Goal: Task Accomplishment & Management: Complete application form

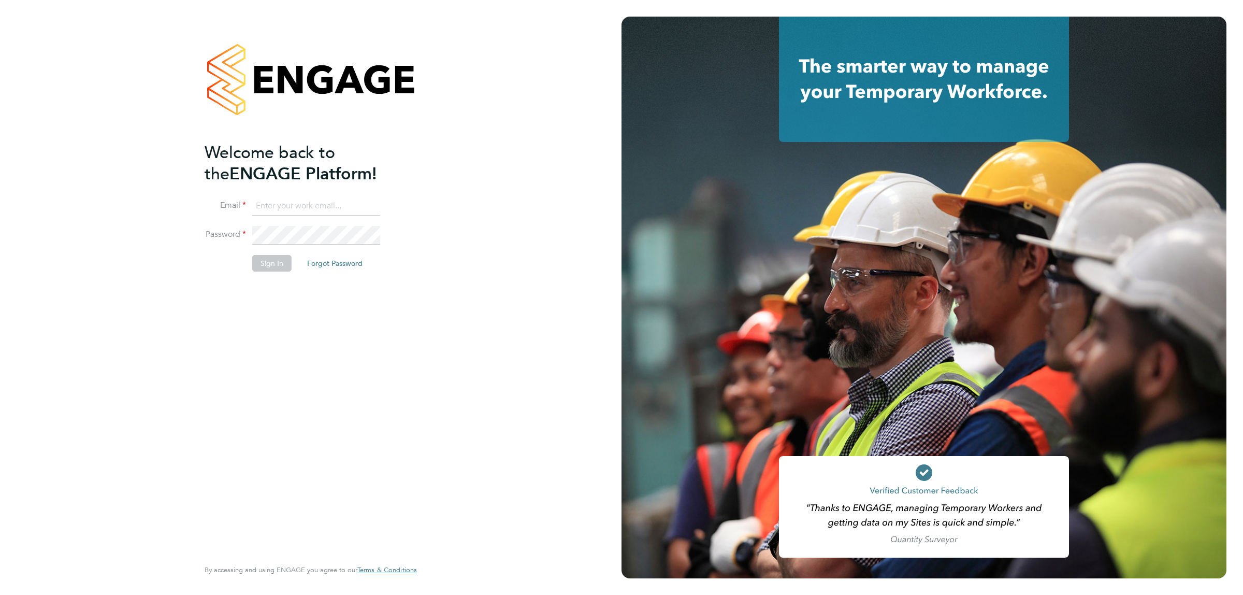
type input "[EMAIL_ADDRESS][DOMAIN_NAME]"
click at [274, 268] on button "Sign In" at bounding box center [271, 263] width 39 height 17
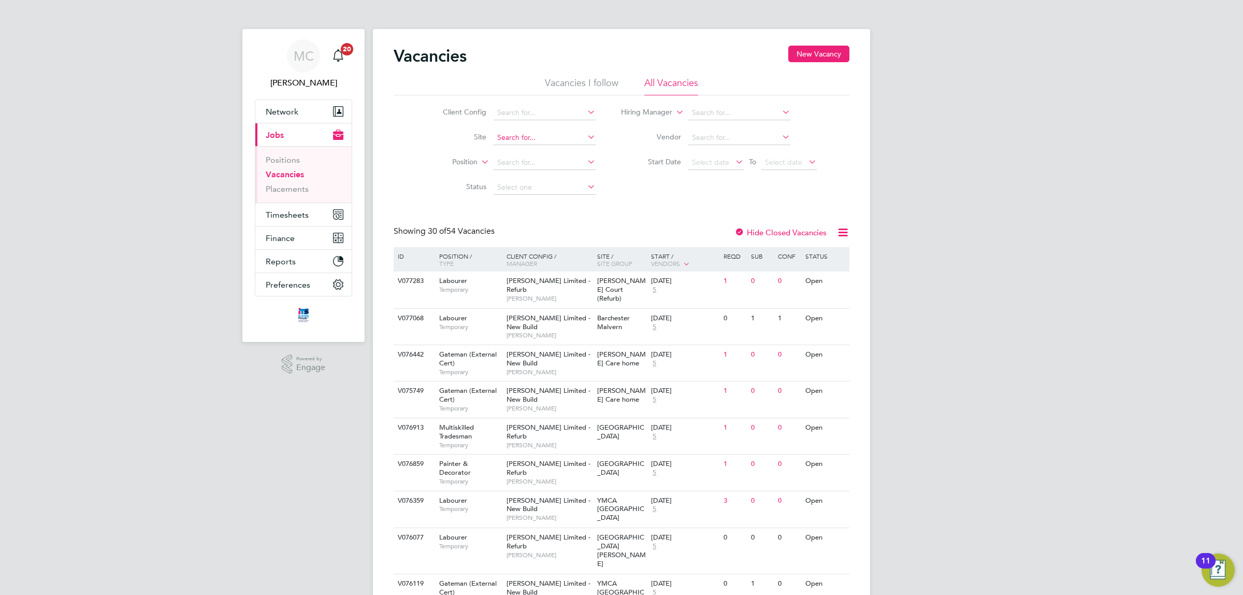
click at [519, 136] on input at bounding box center [545, 138] width 102 height 15
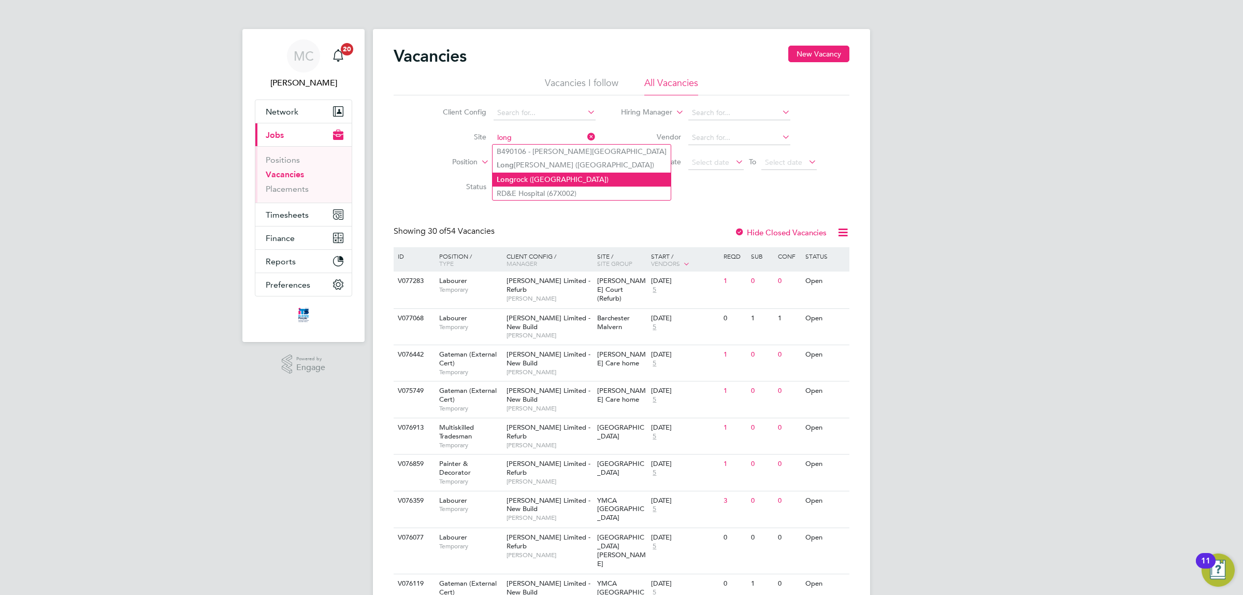
click at [542, 174] on li "Long rock (Morva Beach)" at bounding box center [582, 180] width 178 height 14
type input "Longrock (Morva Beach)"
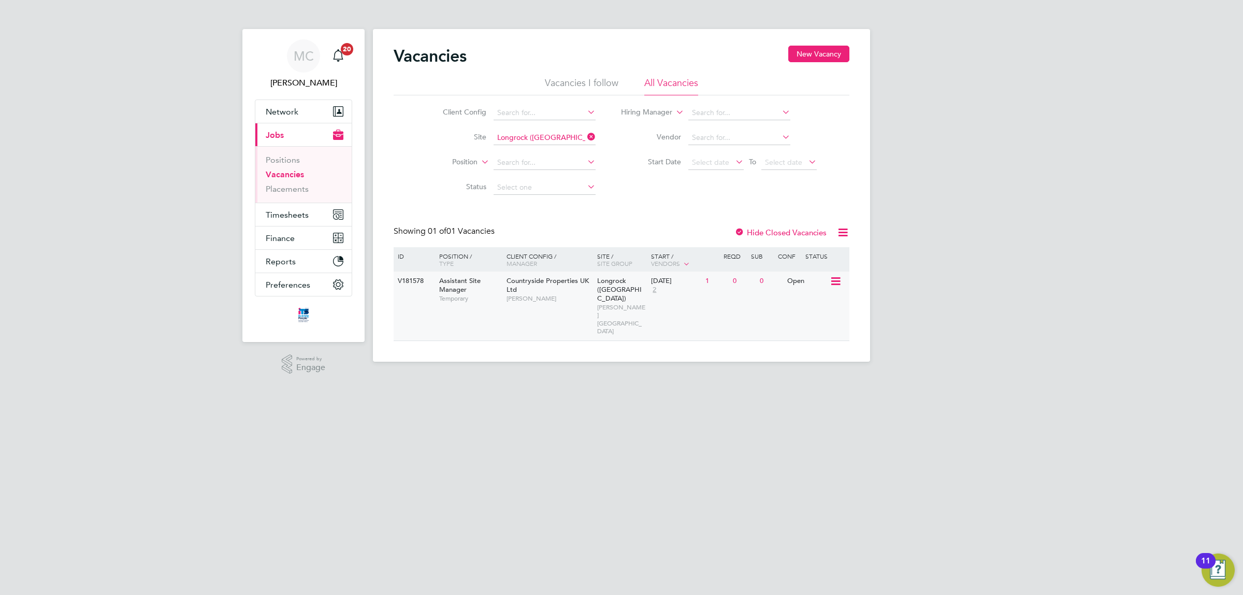
click at [531, 285] on div "Countryside Properties UK Ltd Paul Thomas" at bounding box center [549, 289] width 91 height 36
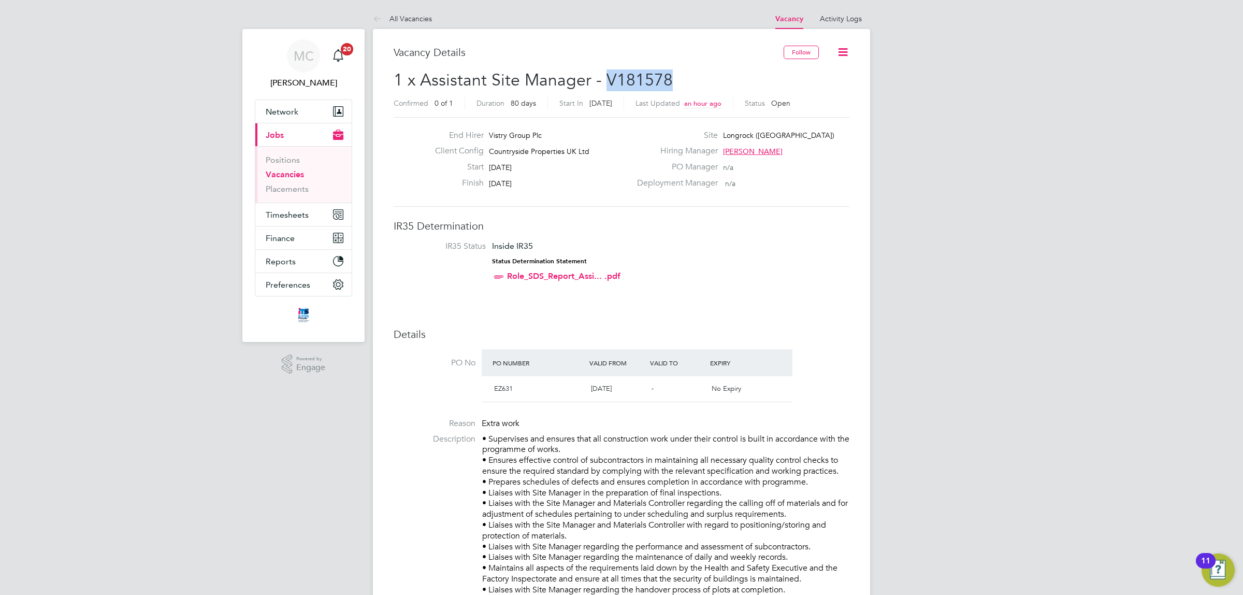
drag, startPoint x: 605, startPoint y: 76, endPoint x: 674, endPoint y: 78, distance: 68.4
click at [674, 78] on h2 "1 x Assistant Site Manager - V181578 Confirmed 0 of 1 Duration 80 days Start In…" at bounding box center [622, 91] width 456 height 44
copy span "V181578"
click at [285, 110] on span "Network" at bounding box center [282, 112] width 33 height 10
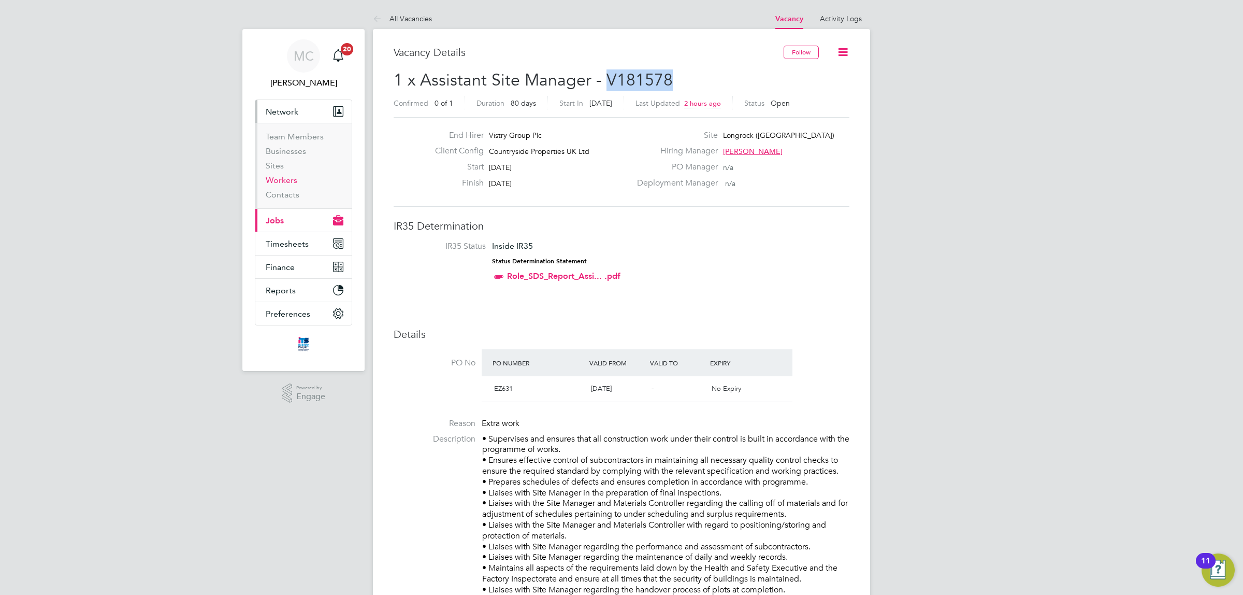
click at [286, 180] on link "Workers" at bounding box center [282, 180] width 32 height 10
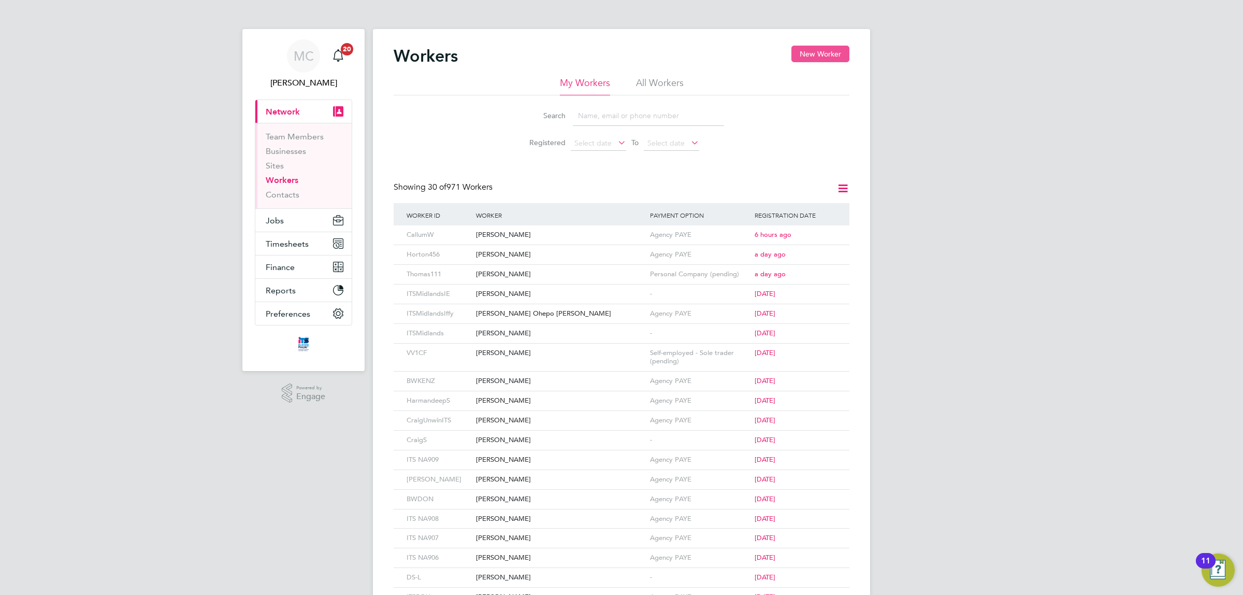
click at [818, 52] on button "New Worker" at bounding box center [821, 54] width 58 height 17
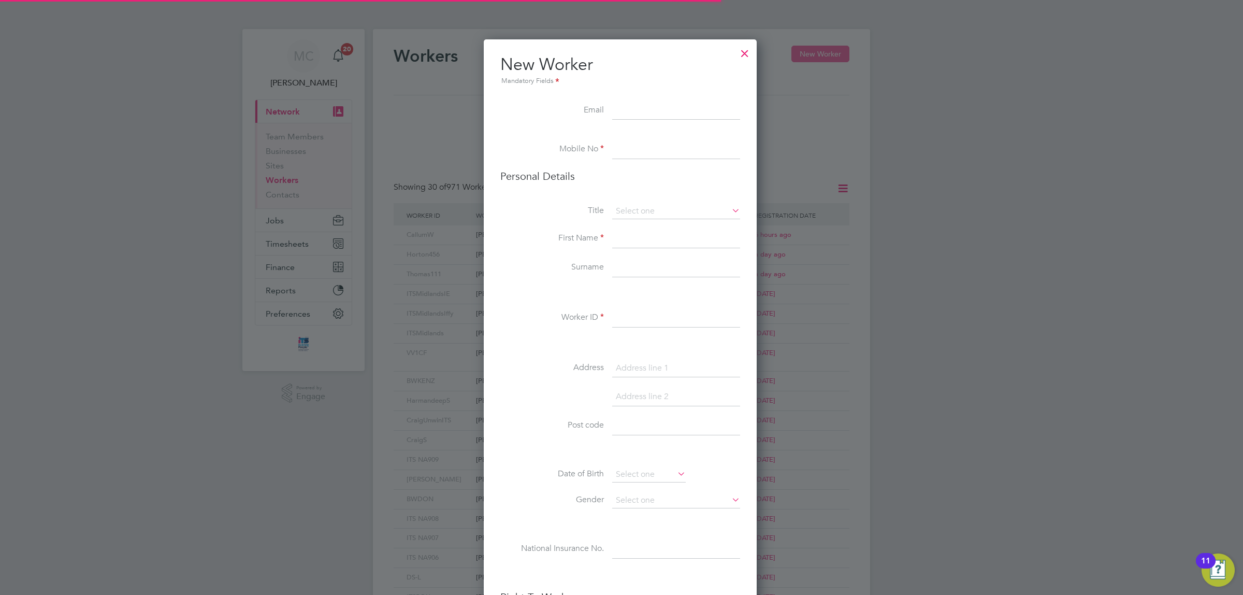
scroll to position [879, 275]
click at [635, 150] on input at bounding box center [676, 149] width 128 height 19
type input "07425305570"
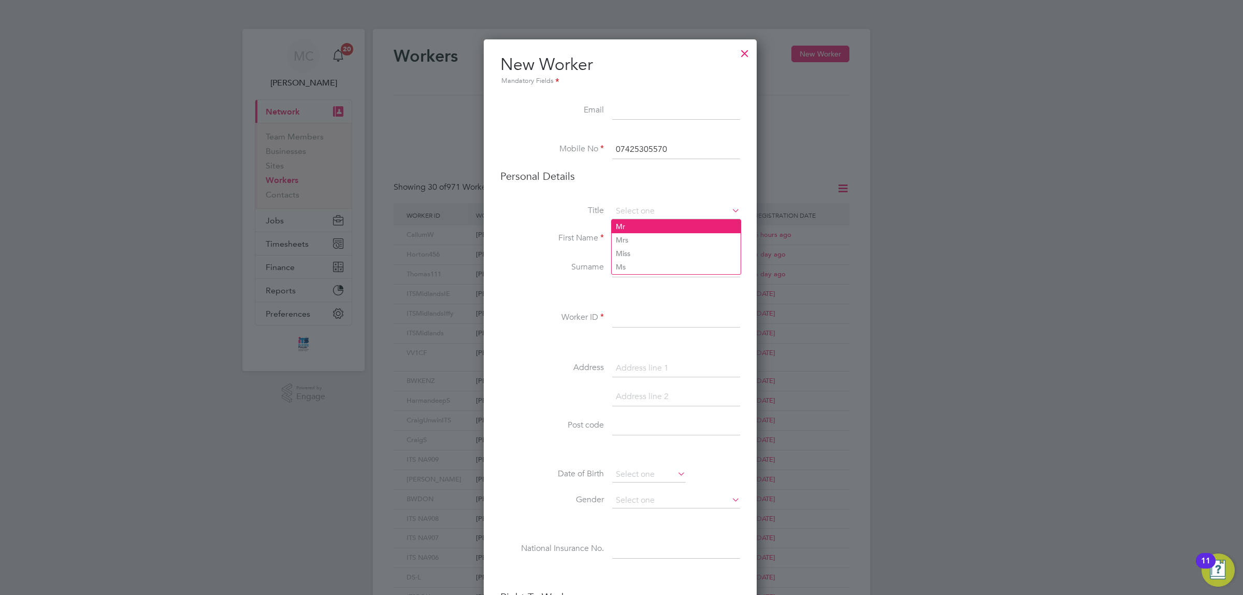
click at [631, 221] on li "Mr" at bounding box center [676, 226] width 129 height 13
type input "Mr"
click at [622, 236] on input at bounding box center [676, 239] width 128 height 19
type input "Alan"
type input "Taylor-King"
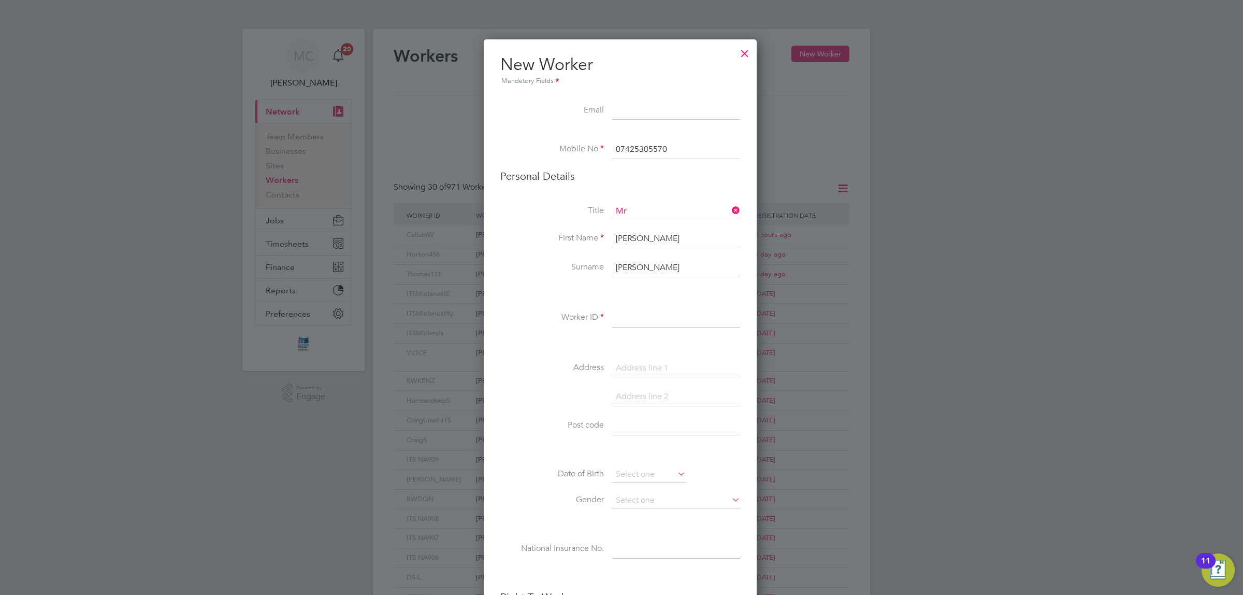
click at [631, 317] on input at bounding box center [676, 318] width 128 height 19
type input "ITSTAYKING"
click at [642, 362] on input at bounding box center [676, 368] width 128 height 19
type input "14 The Close"
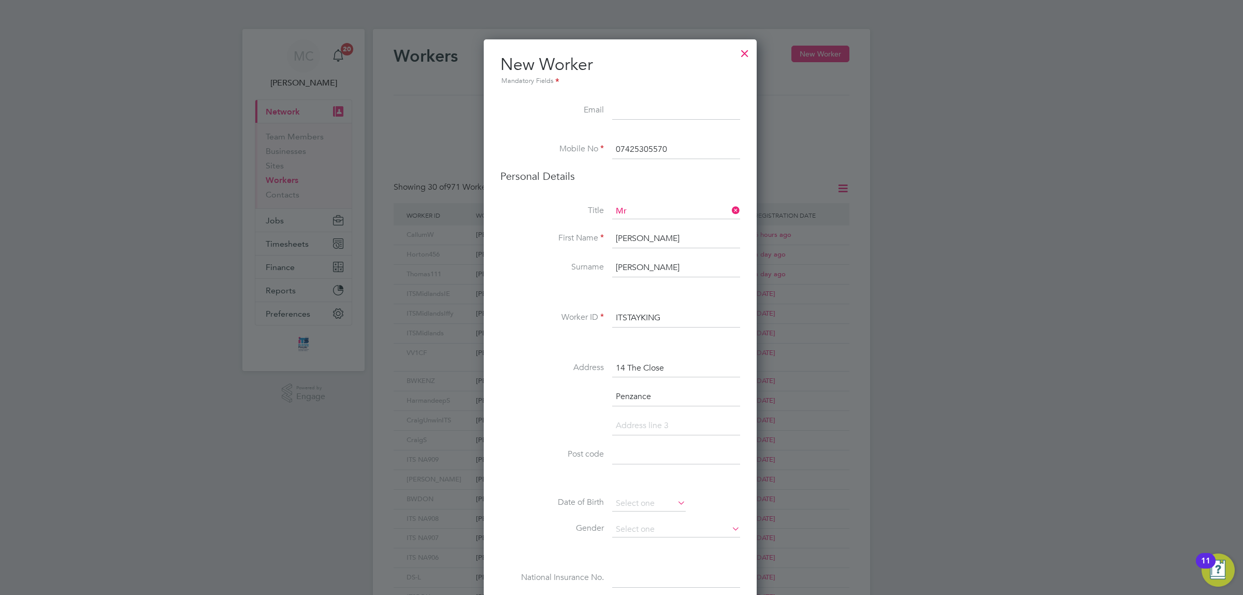
type input "Penzance"
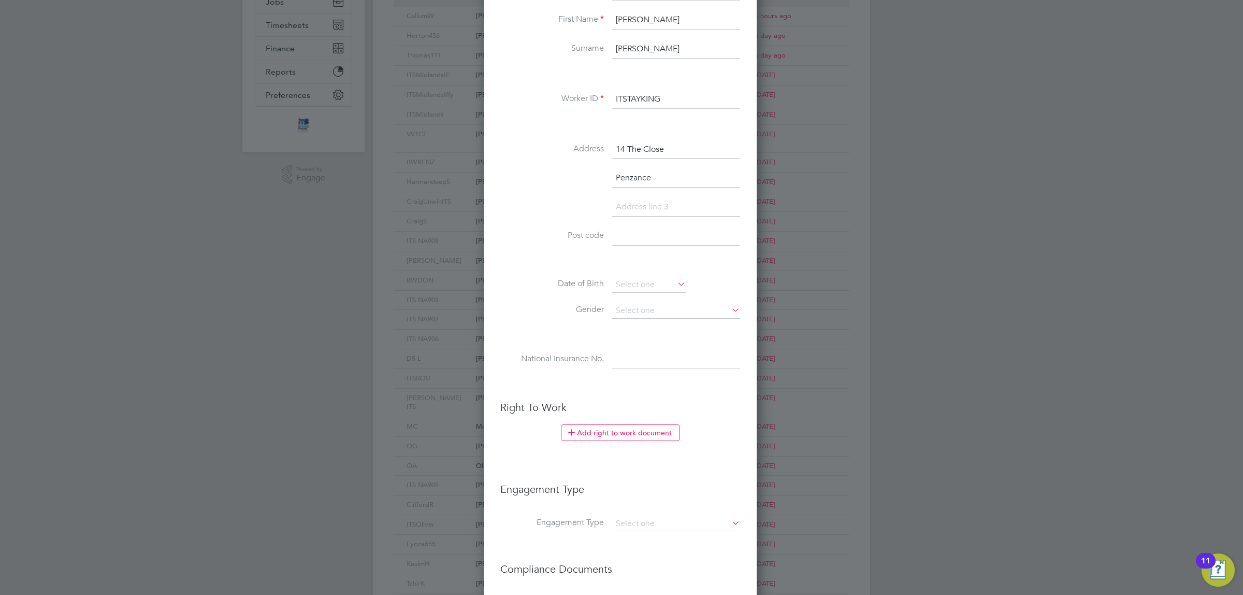
scroll to position [219, 0]
type input "Cornwall"
type input "TR18 3NT"
click at [638, 283] on input at bounding box center [649, 285] width 74 height 16
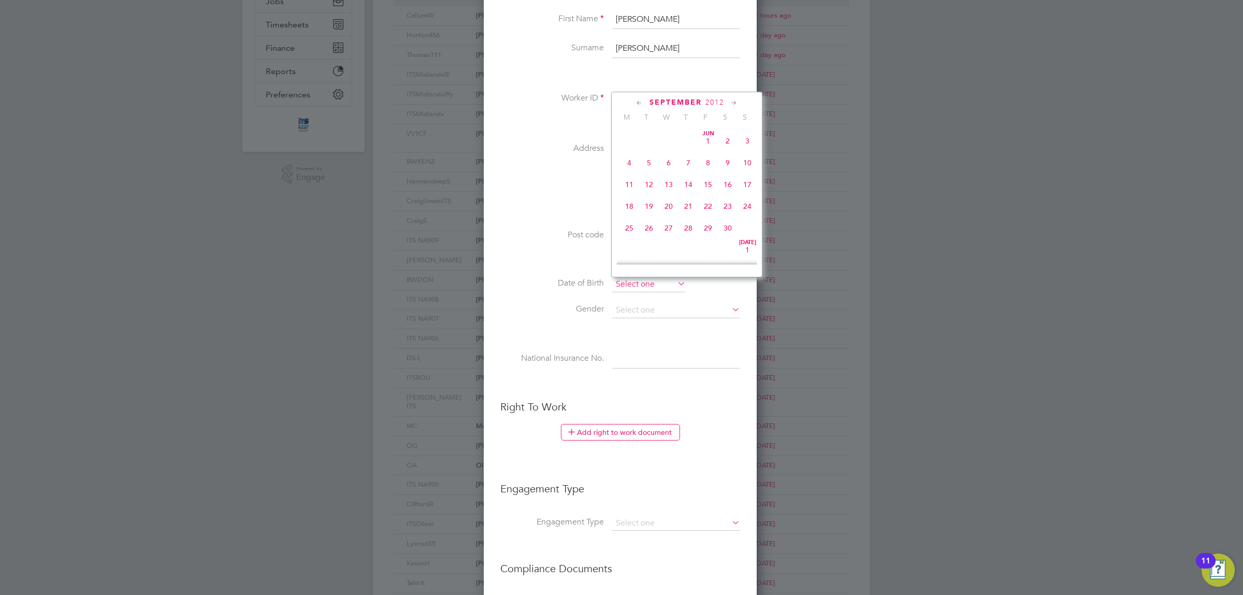
scroll to position [408, 0]
click at [675, 98] on span "September" at bounding box center [676, 102] width 52 height 9
click at [674, 98] on span "September" at bounding box center [676, 102] width 52 height 9
click at [715, 98] on span "2025" at bounding box center [715, 102] width 19 height 9
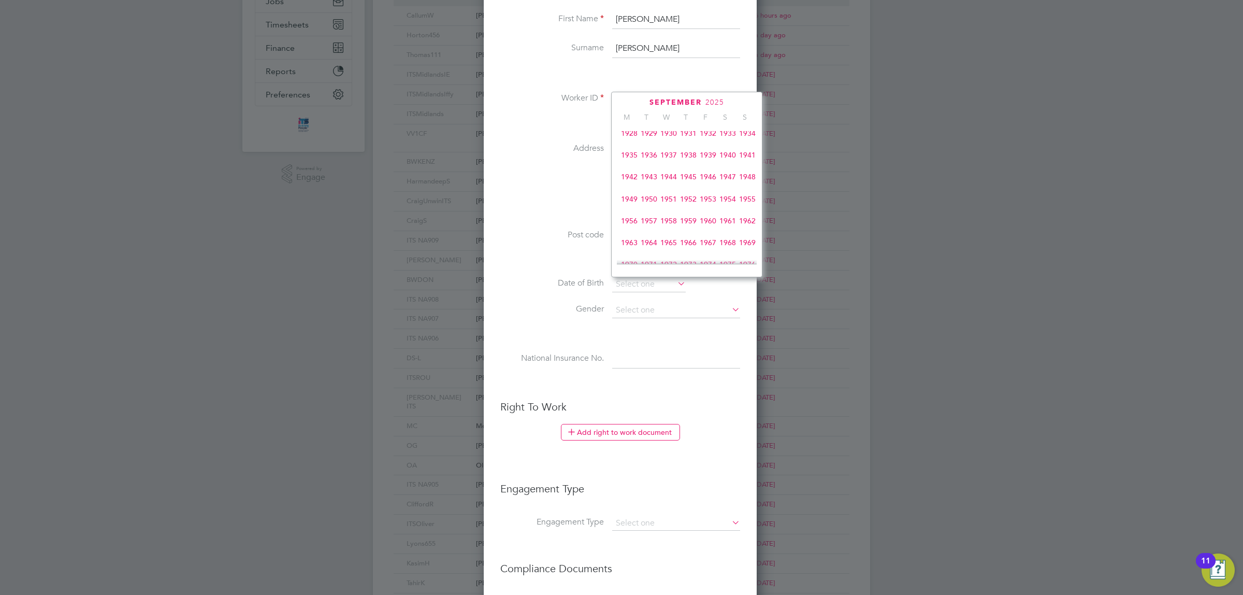
scroll to position [247, 0]
click at [750, 182] on span "1969" at bounding box center [748, 178] width 20 height 20
click at [735, 96] on div "August 1969 M T W T F S S Jun 1 2 3 4 5 6 7 8 9 10 11 12 13 14 15 16 17 18 19 2…" at bounding box center [686, 184] width 151 height 185
click at [734, 99] on icon at bounding box center [734, 102] width 10 height 11
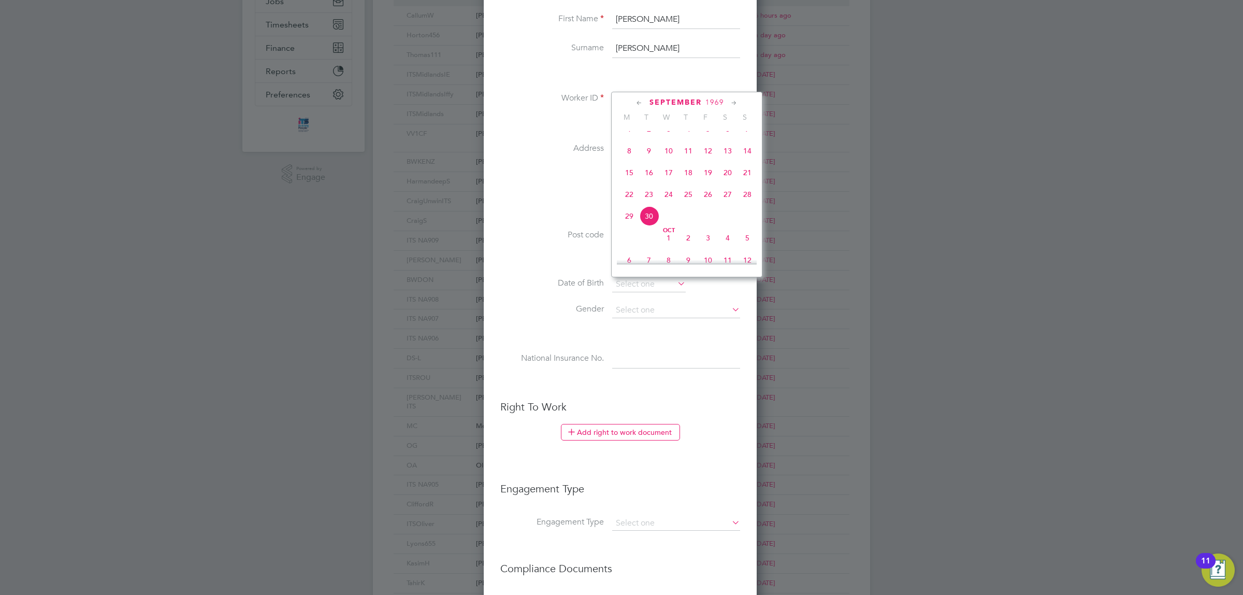
click at [625, 138] on span "Sep 1" at bounding box center [630, 129] width 20 height 20
type input "01 Sep 1969"
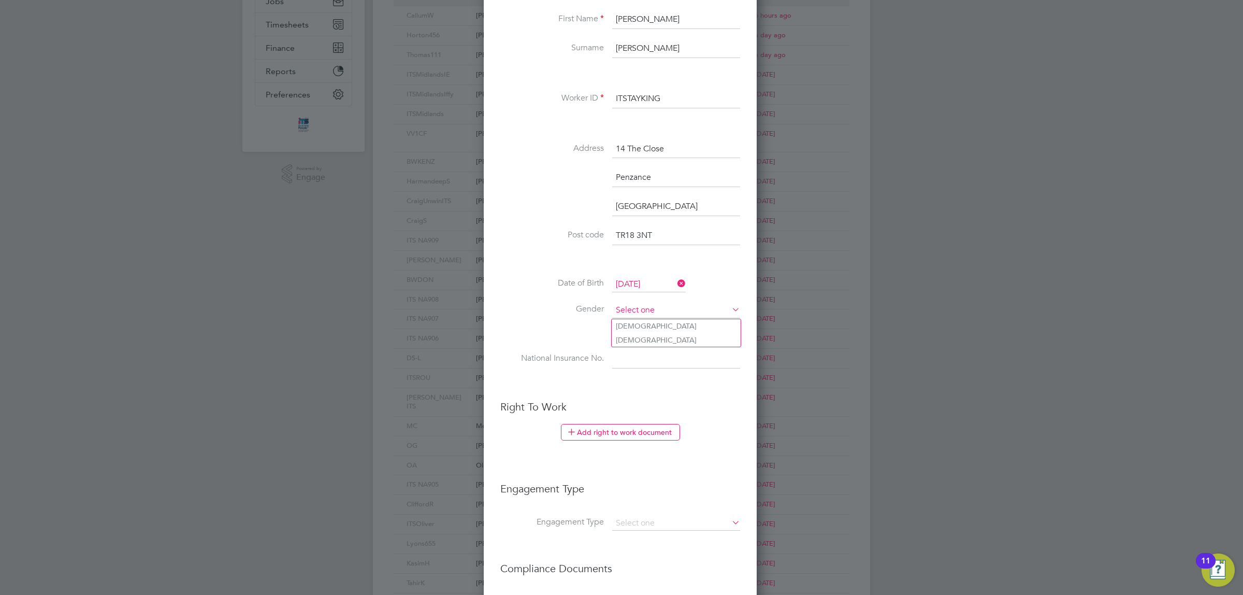
click at [645, 306] on input at bounding box center [676, 311] width 128 height 16
click at [640, 326] on li "Male" at bounding box center [676, 325] width 129 height 13
type input "Male"
click at [627, 356] on input at bounding box center [676, 359] width 128 height 19
paste input "NS346381C"
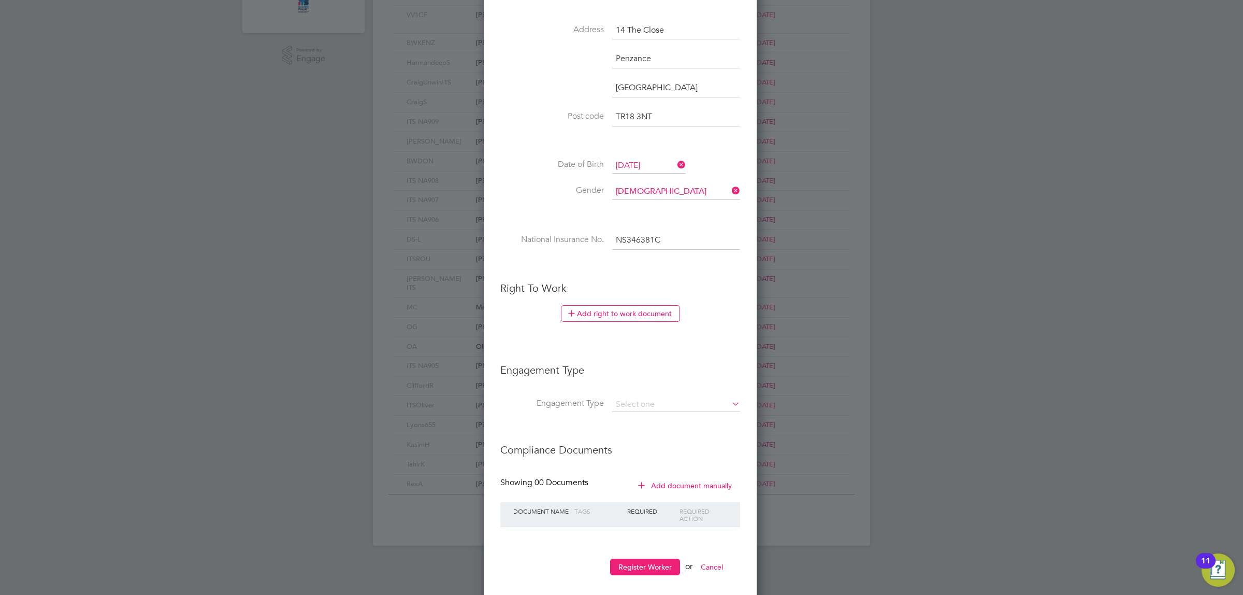
scroll to position [351, 0]
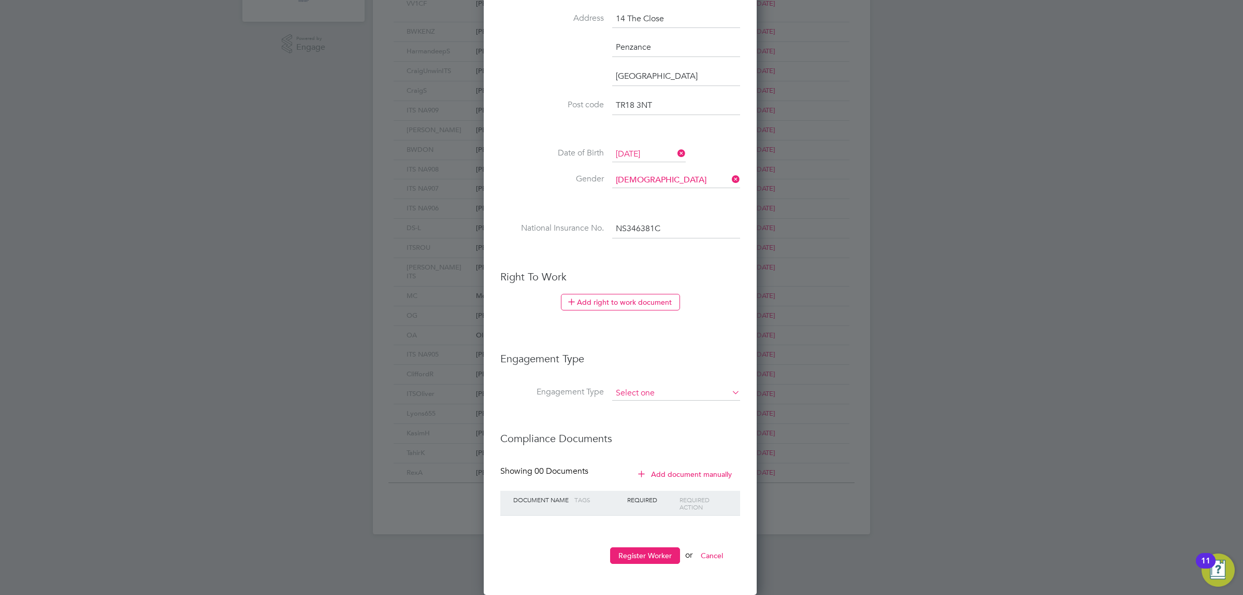
type input "NS 34 63 81 C"
click at [656, 389] on input at bounding box center [676, 393] width 128 height 15
click at [643, 449] on li "Umbrella" at bounding box center [676, 454] width 129 height 15
type input "Umbrella"
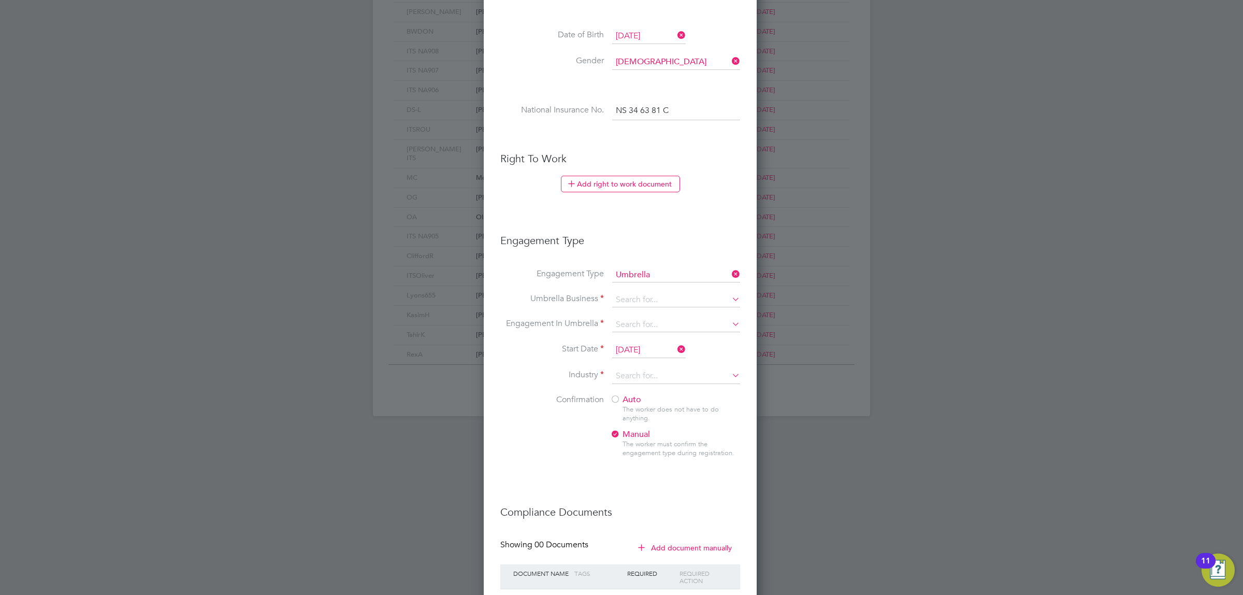
scroll to position [481, 0]
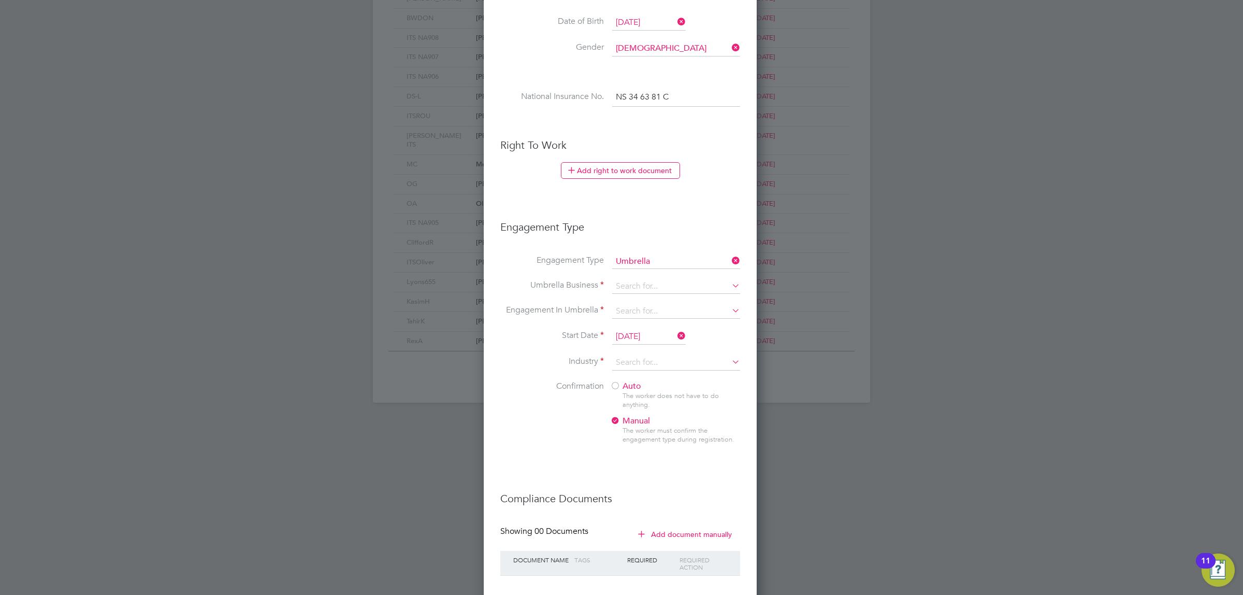
click at [649, 279] on li "Engagement Type Umbrella" at bounding box center [620, 266] width 240 height 25
click at [649, 289] on input at bounding box center [676, 286] width 128 height 15
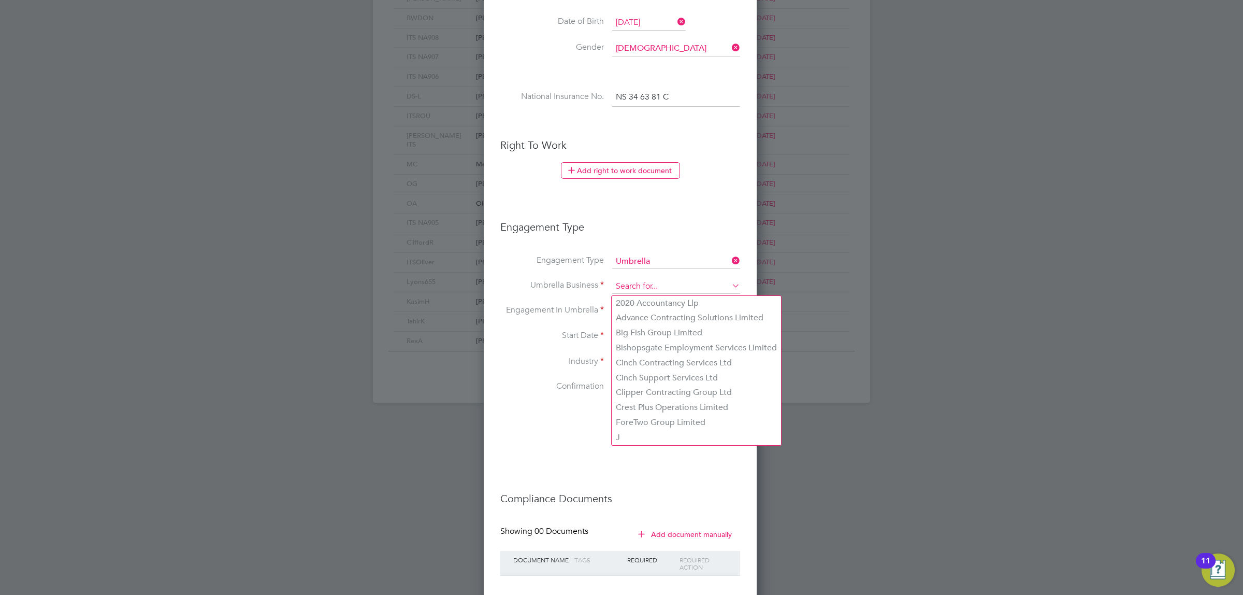
click at [655, 282] on input at bounding box center [676, 286] width 128 height 15
click at [851, 360] on div at bounding box center [621, 297] width 1243 height 595
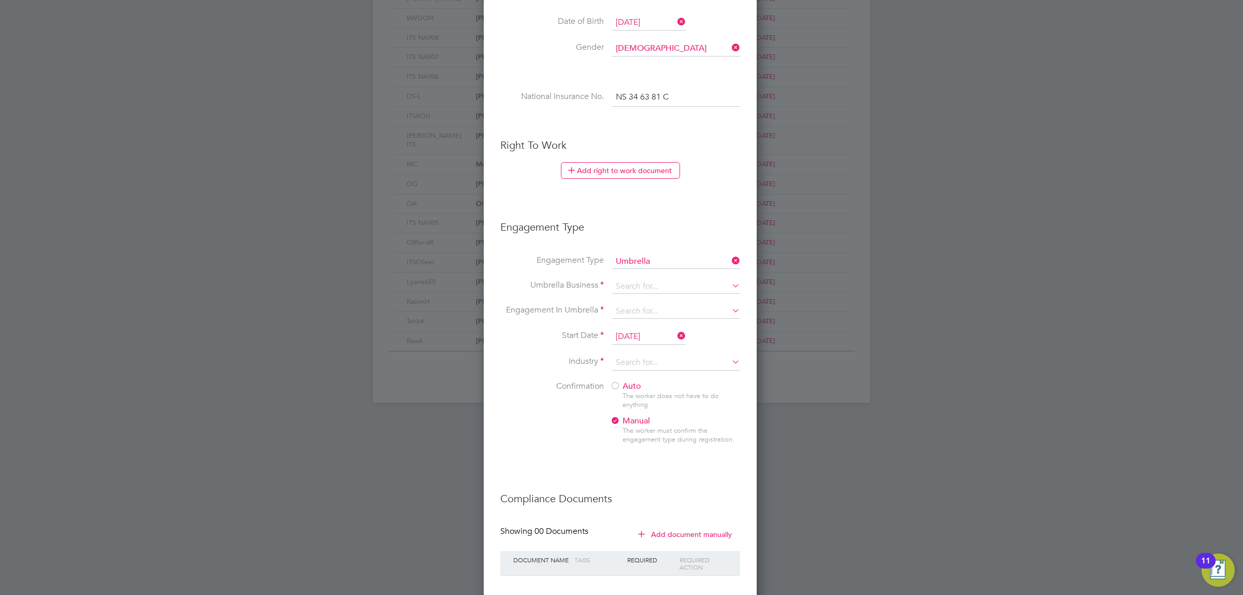
click at [730, 288] on icon at bounding box center [730, 285] width 0 height 15
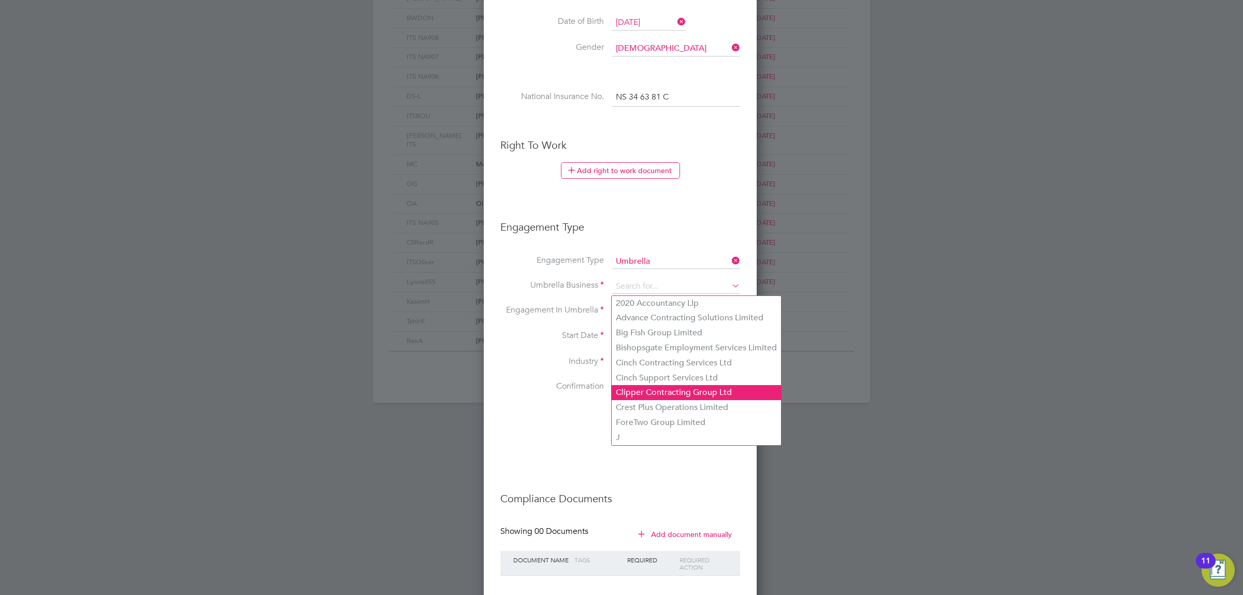
click at [687, 390] on li "Clipper Contracting Group Ltd" at bounding box center [696, 392] width 169 height 15
type input "Clipper Contracting Group Ltd"
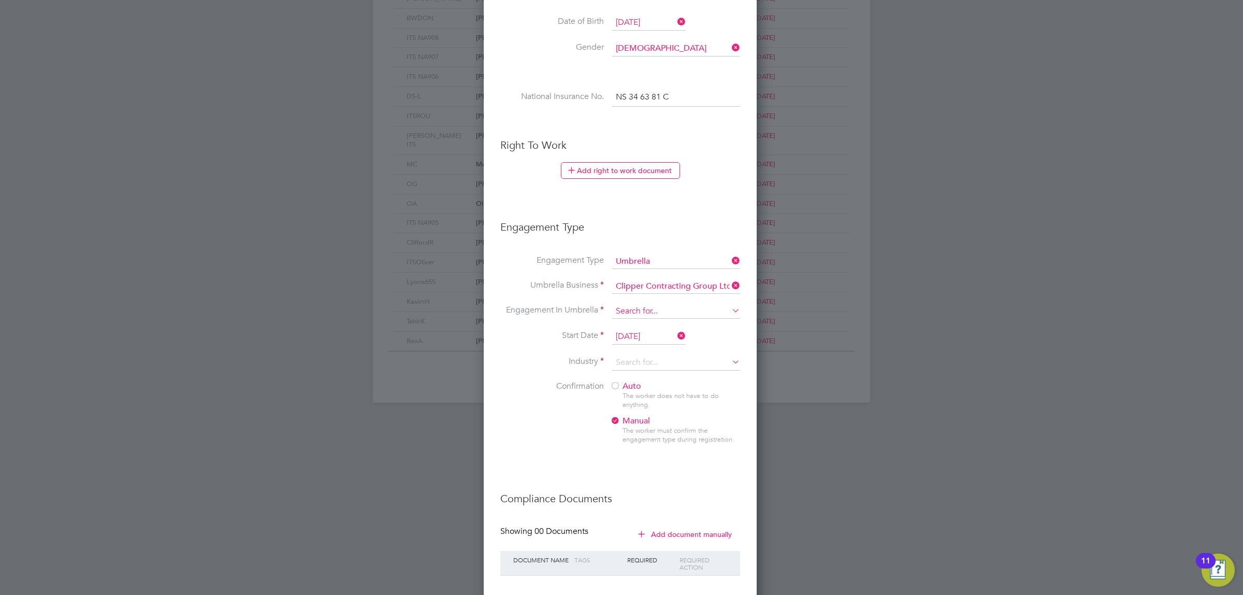
click at [675, 310] on input at bounding box center [676, 311] width 128 height 15
click at [672, 342] on li "CIS Self-employed" at bounding box center [676, 343] width 129 height 15
type input "CIS Self-employed"
click at [670, 361] on input at bounding box center [676, 363] width 128 height 16
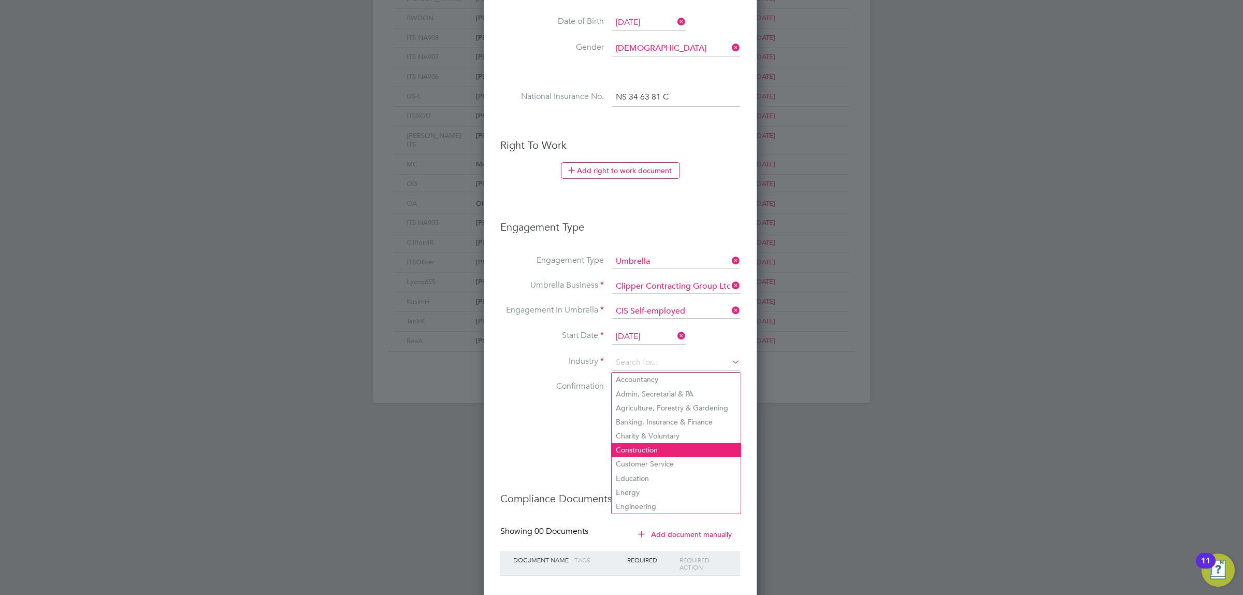
click at [649, 449] on li "Construction" at bounding box center [676, 450] width 129 height 14
type input "Construction"
click at [614, 386] on div at bounding box center [615, 386] width 10 height 10
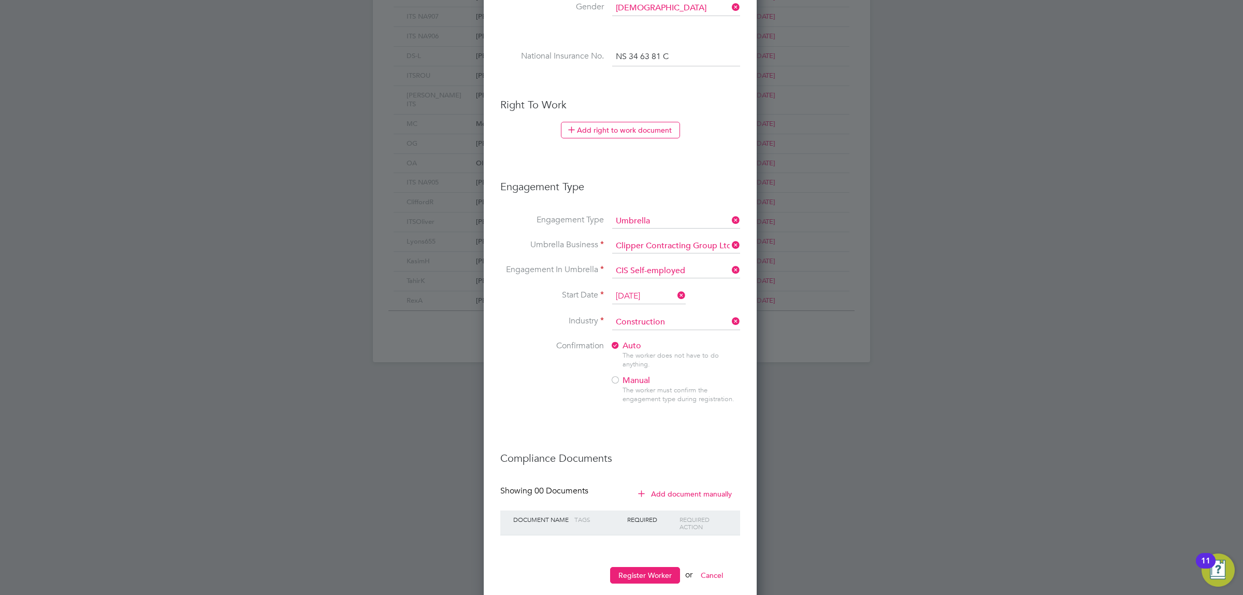
scroll to position [543, 0]
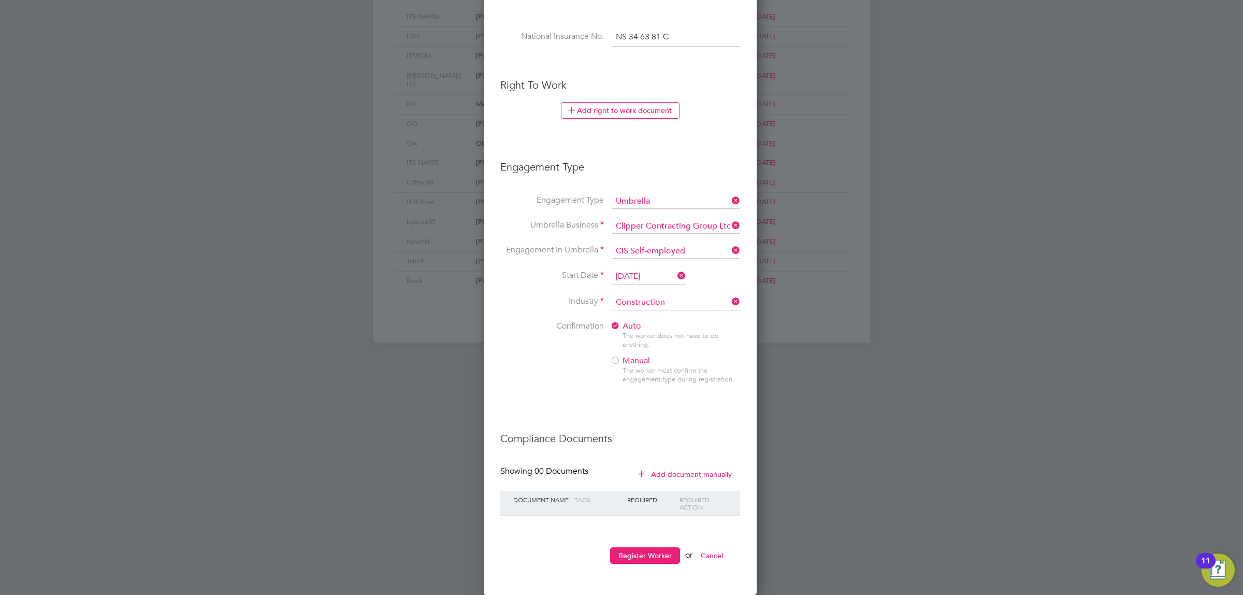
click at [697, 468] on button "Add document manually" at bounding box center [685, 474] width 109 height 17
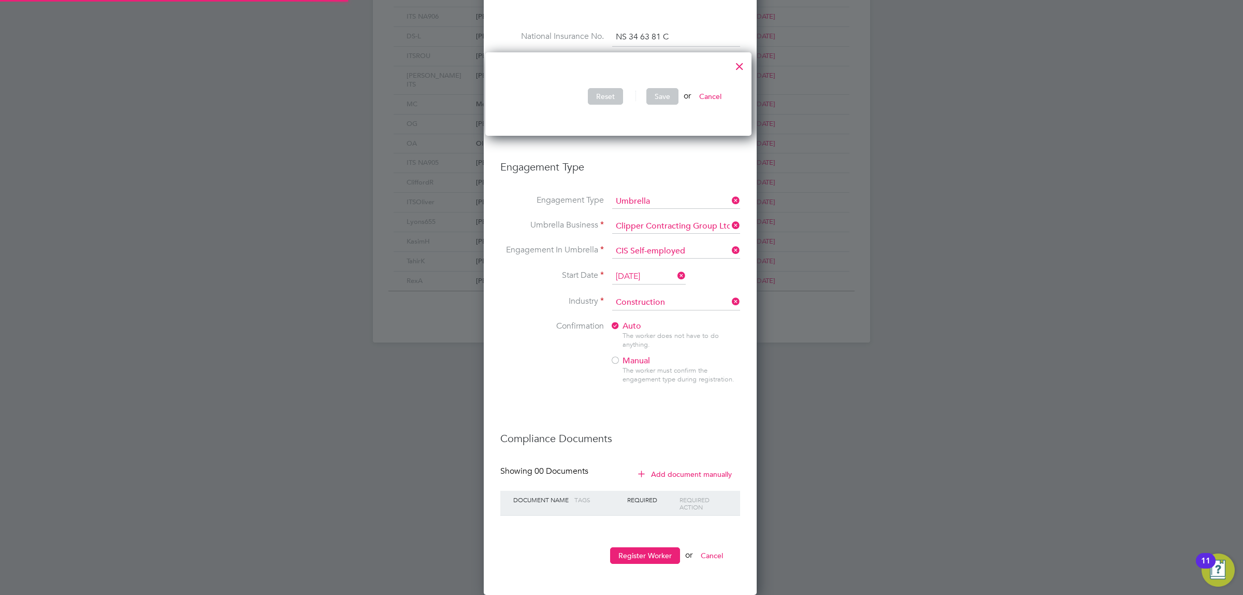
scroll to position [84, 273]
click at [747, 61] on div at bounding box center [739, 63] width 19 height 19
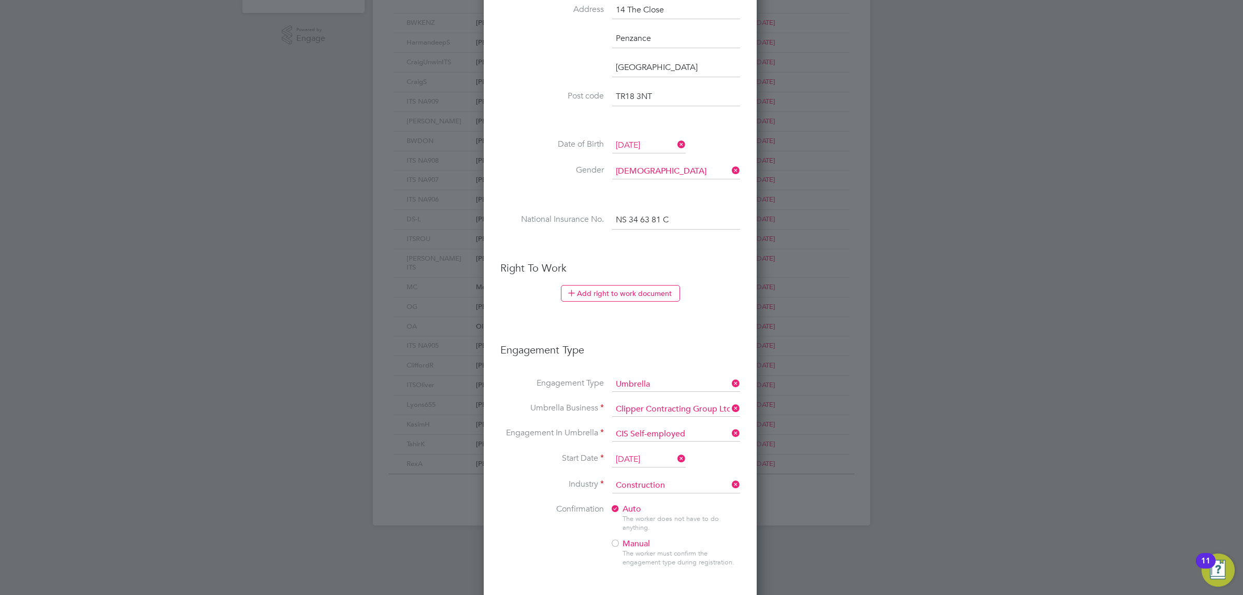
scroll to position [349, 0]
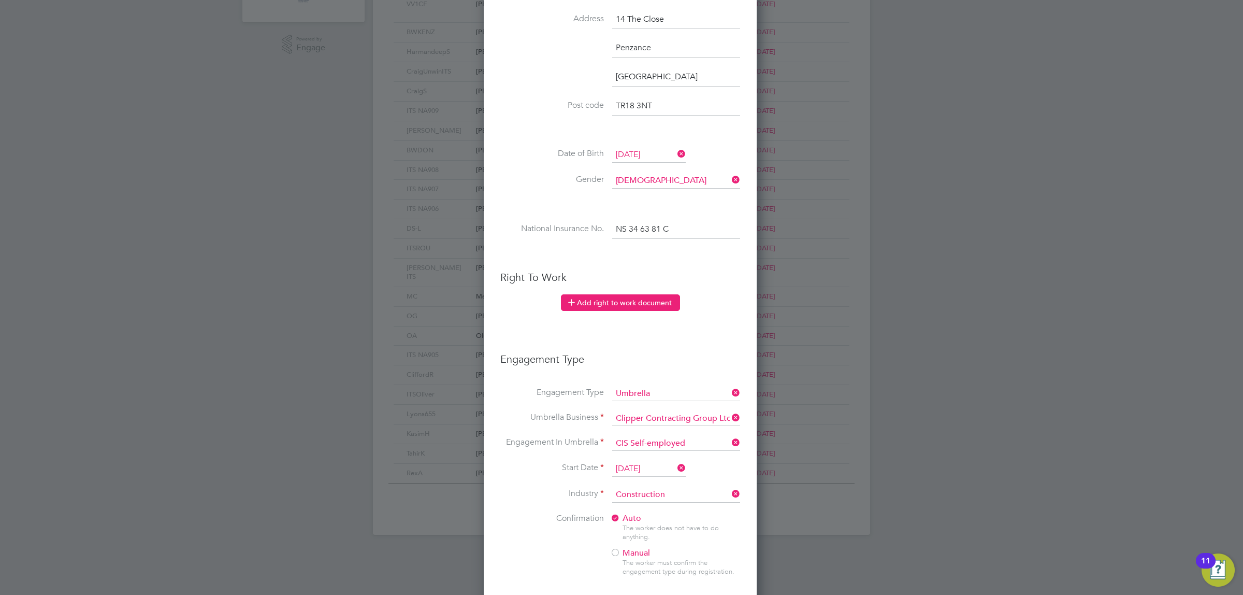
click at [629, 301] on button "Add right to work document" at bounding box center [620, 302] width 119 height 17
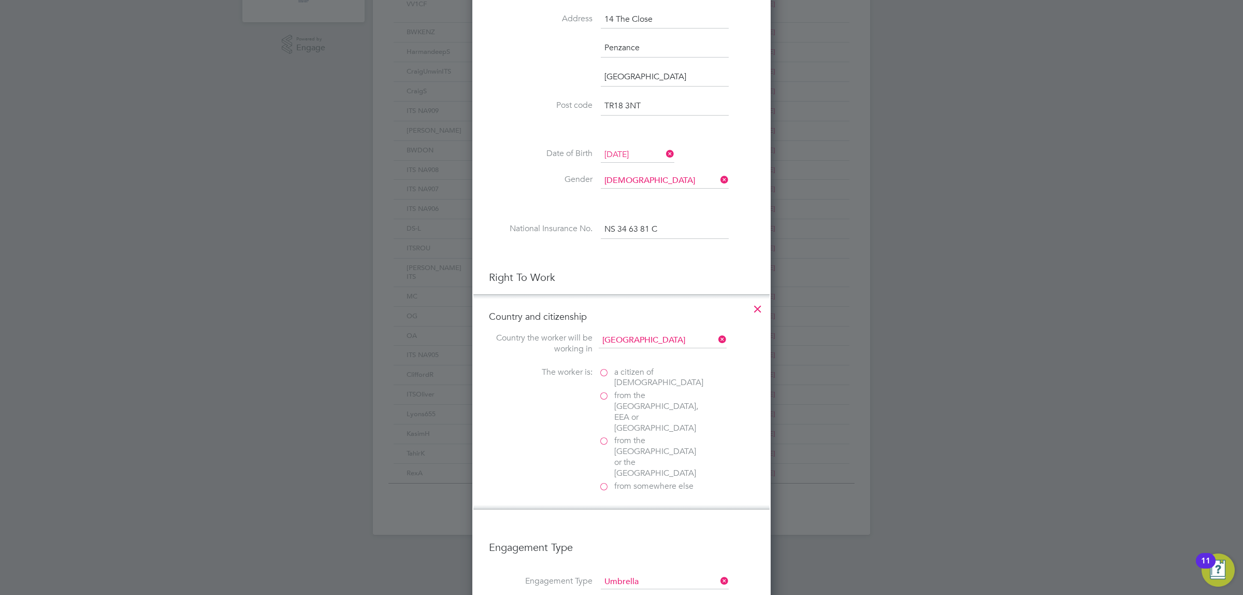
scroll to position [1255, 298]
click at [635, 375] on span "a citizen of United Kingdom" at bounding box center [658, 378] width 89 height 22
click at [0, 0] on input "a citizen of United Kingdom" at bounding box center [0, 0] width 0 height 0
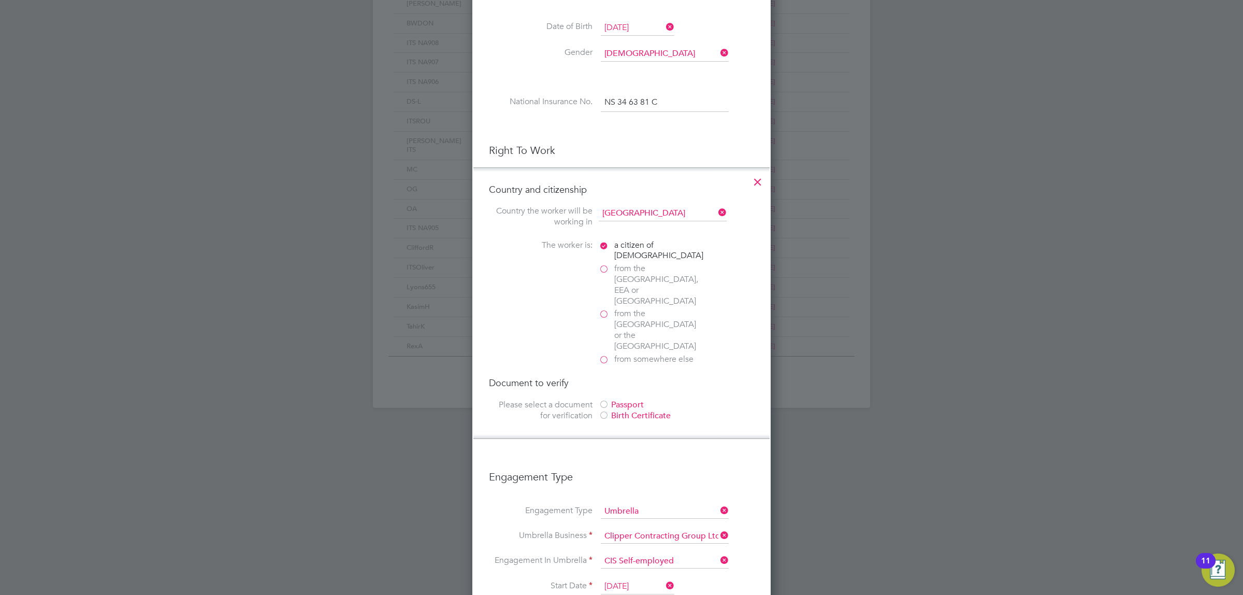
scroll to position [478, 0]
click at [633, 397] on div "Passport" at bounding box center [676, 402] width 155 height 11
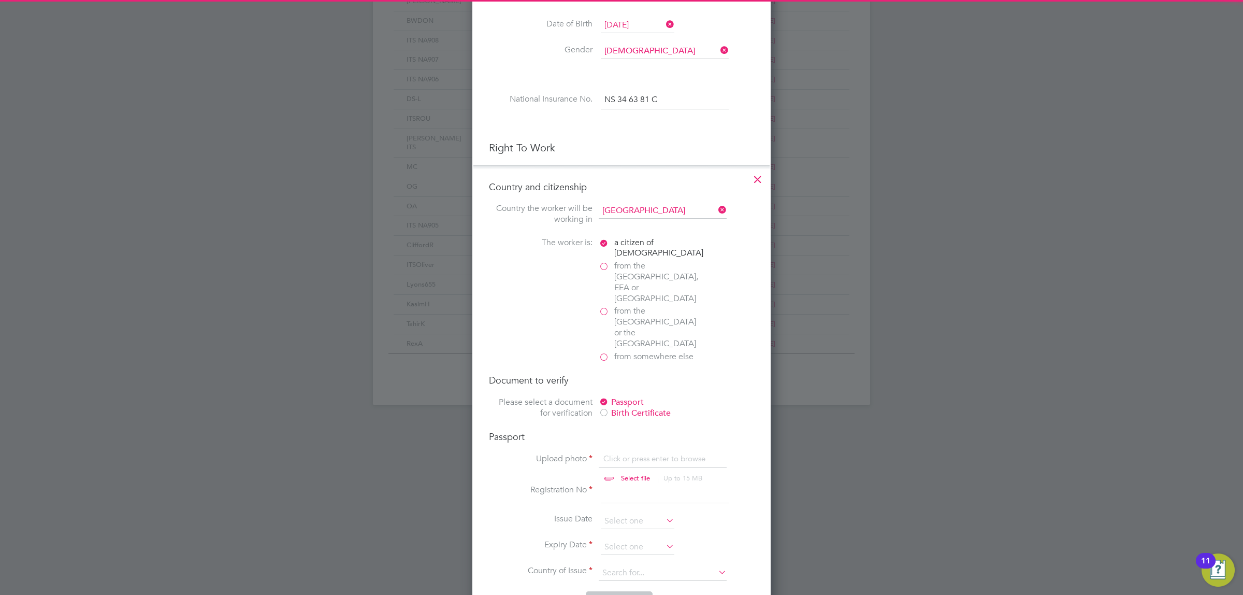
scroll to position [543, 0]
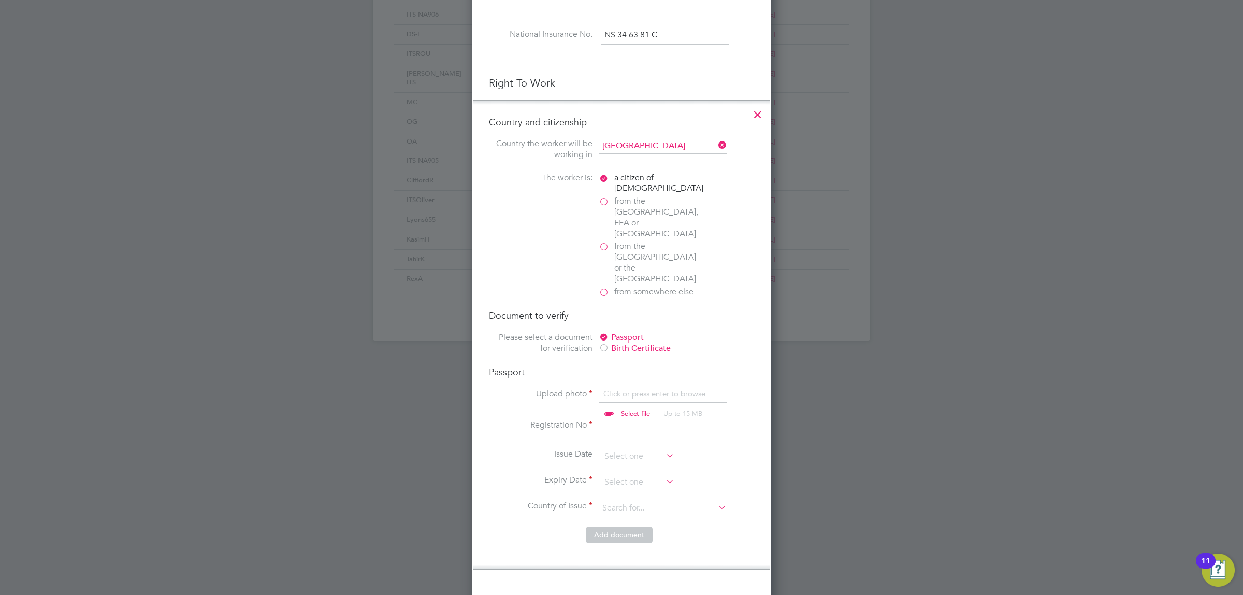
click at [633, 389] on input "file" at bounding box center [645, 404] width 163 height 31
type input "C:\fakepath\Alan Taylor King Passport.pdf"
click at [625, 420] on input at bounding box center [665, 429] width 128 height 19
type input "538795151"
click at [647, 449] on input at bounding box center [638, 457] width 74 height 16
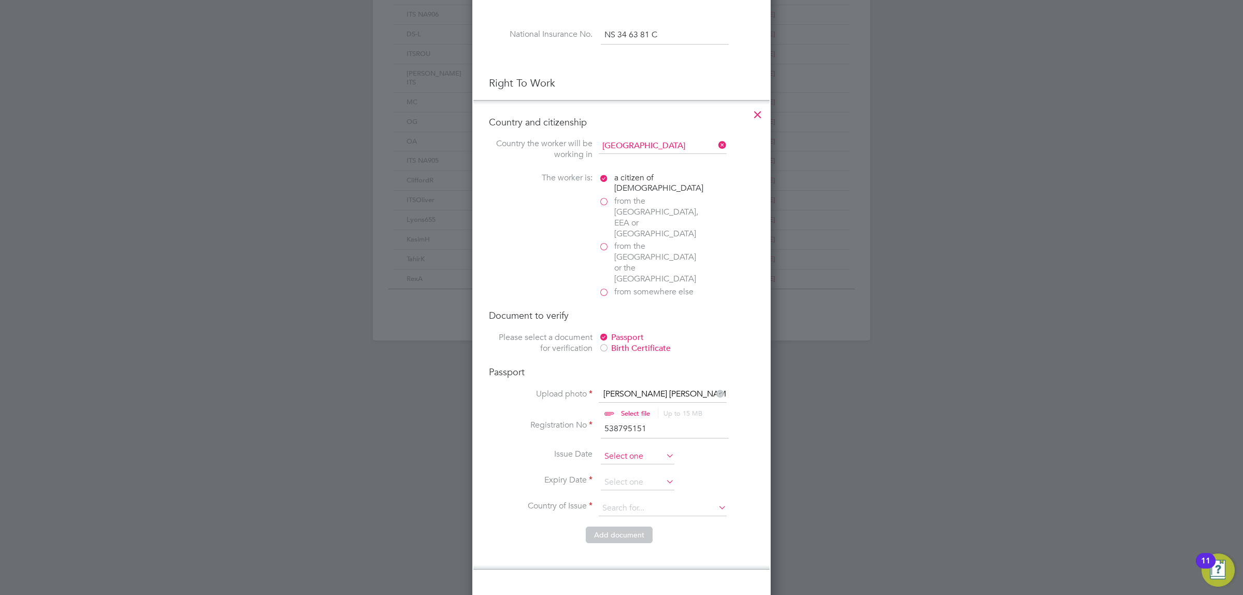
scroll to position [408, 0]
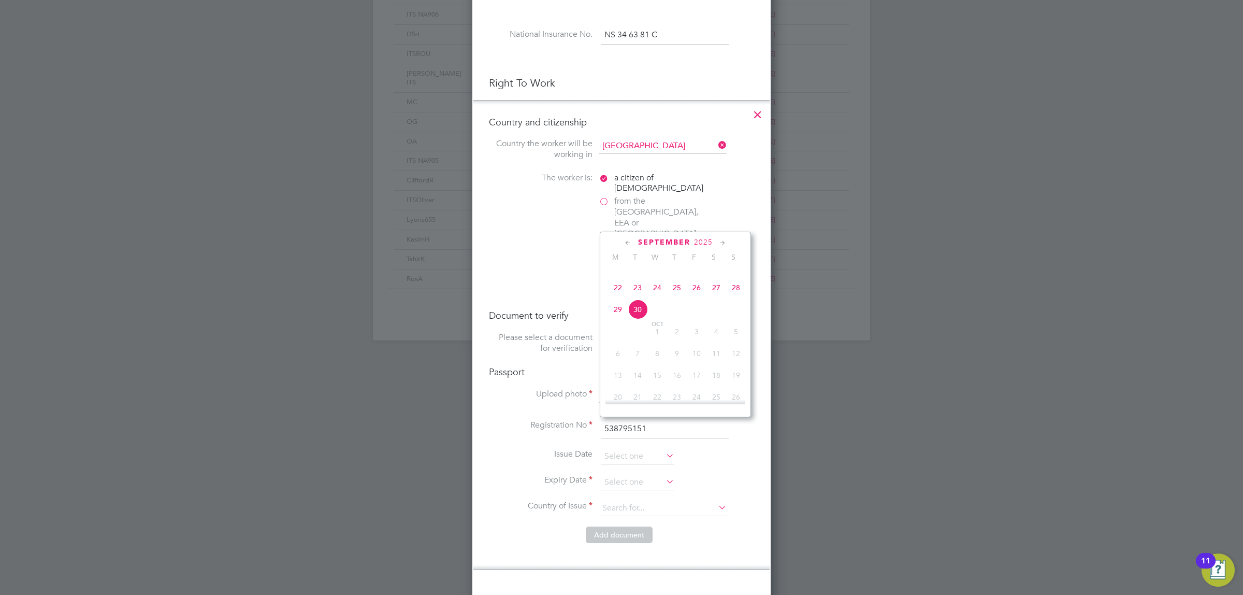
click at [698, 238] on span "2025" at bounding box center [703, 242] width 19 height 9
click at [715, 291] on span "2016" at bounding box center [717, 285] width 20 height 20
click at [724, 239] on icon at bounding box center [723, 242] width 10 height 11
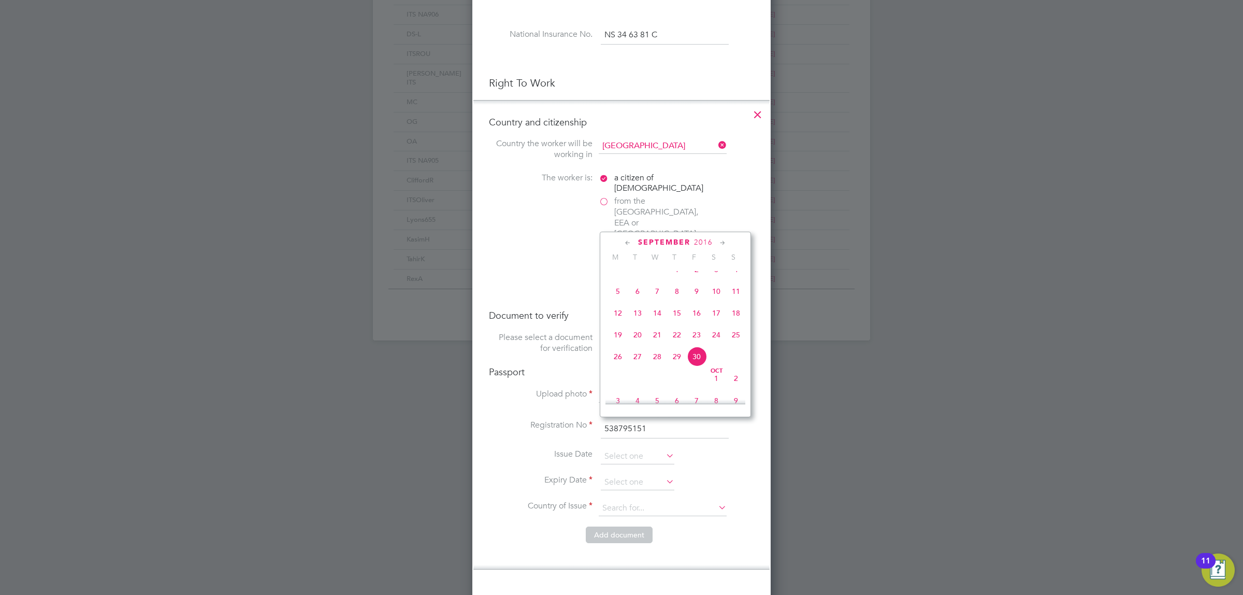
click at [676, 345] on span "22" at bounding box center [677, 335] width 20 height 20
type input "22 Sep 2016"
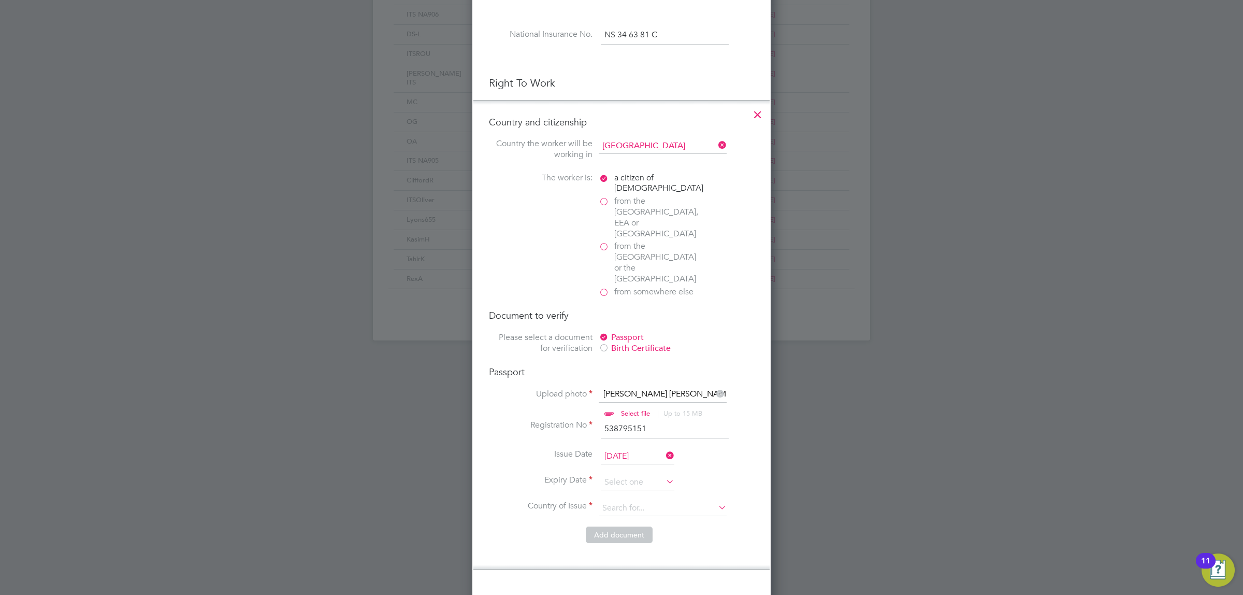
click at [664, 474] on icon at bounding box center [664, 481] width 0 height 15
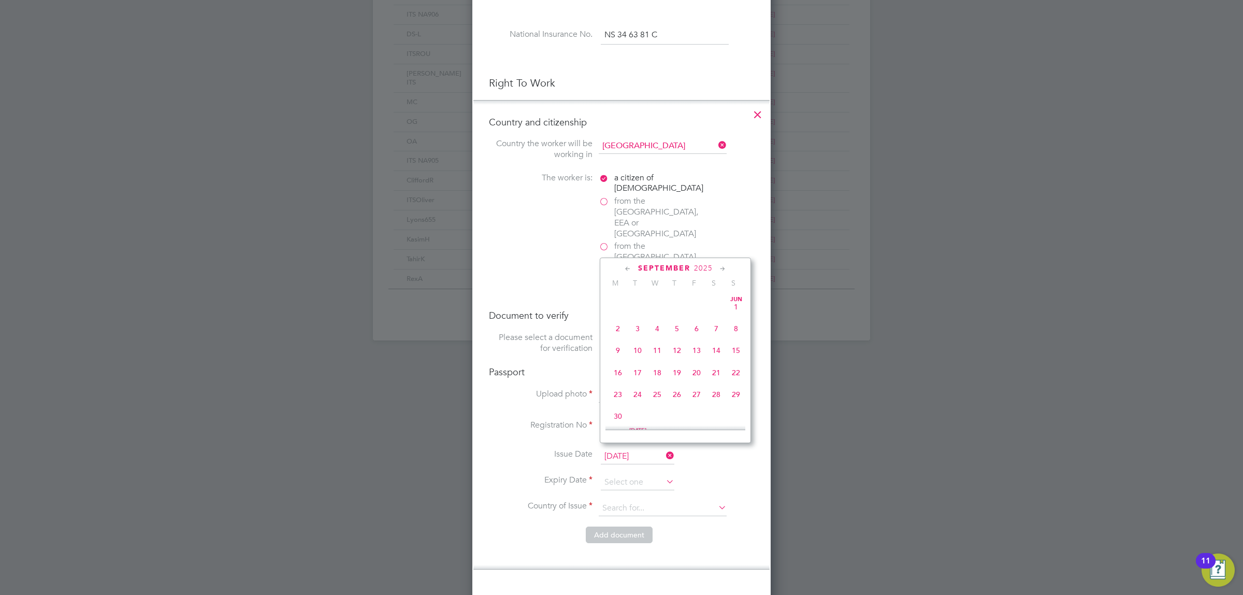
scroll to position [408, 0]
click at [722, 264] on icon at bounding box center [723, 268] width 10 height 11
click at [695, 264] on span "2025" at bounding box center [699, 268] width 19 height 9
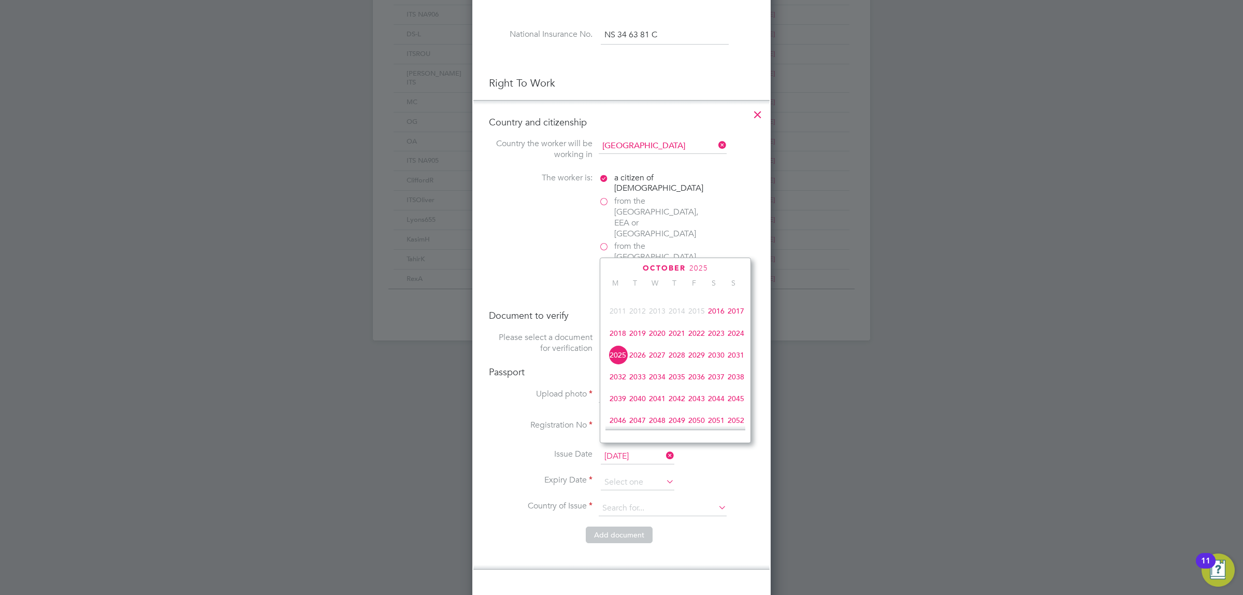
click at [640, 360] on span "2026" at bounding box center [638, 355] width 20 height 20
click at [724, 266] on icon at bounding box center [723, 268] width 10 height 11
click at [638, 368] on span "22" at bounding box center [638, 361] width 20 height 20
type input "22 Sep 2026"
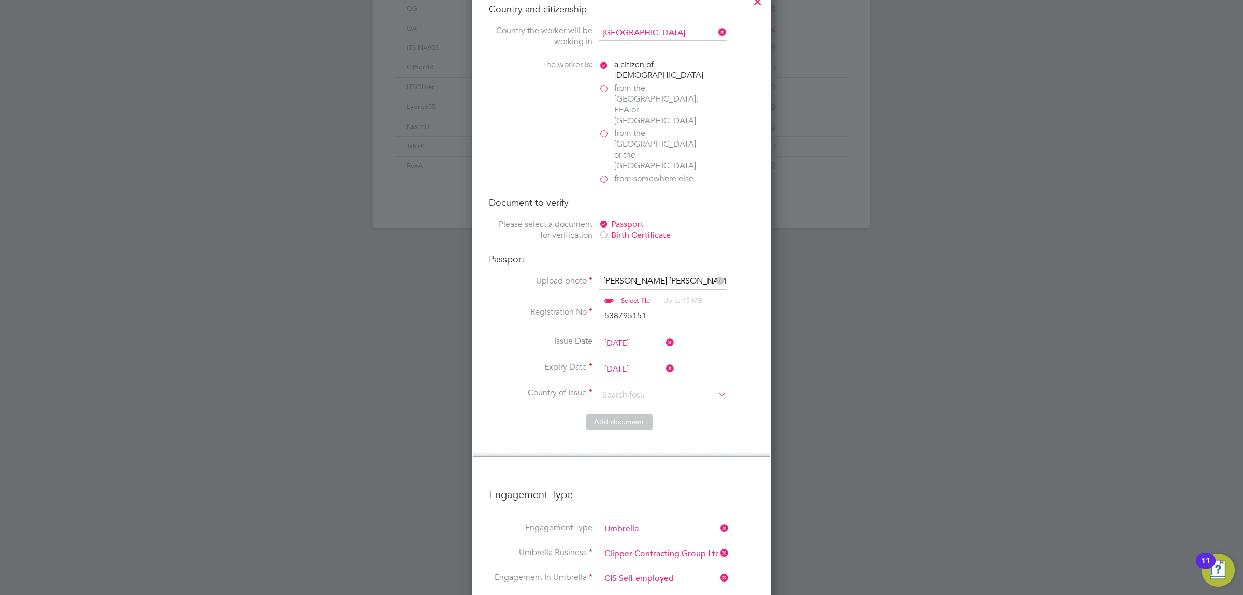
scroll to position [672, 0]
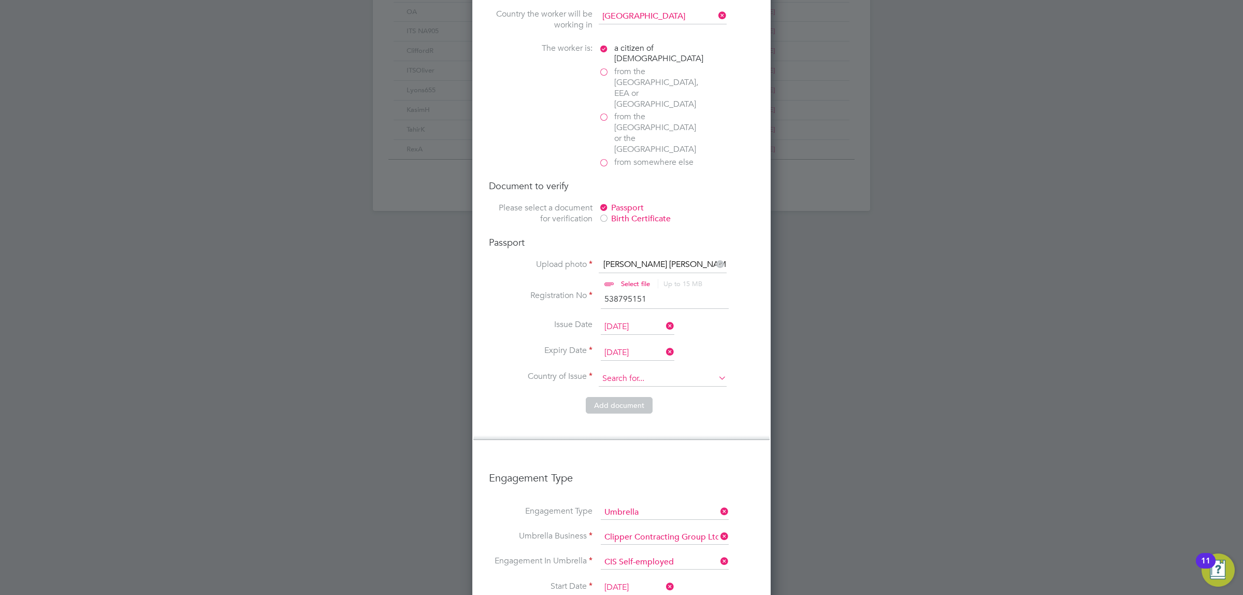
click at [649, 371] on input at bounding box center [663, 379] width 128 height 16
click at [649, 416] on li "Uni ted Kingdom" at bounding box center [696, 419] width 196 height 14
type input "United Kingdom"
click at [631, 397] on button "Add document" at bounding box center [619, 405] width 67 height 17
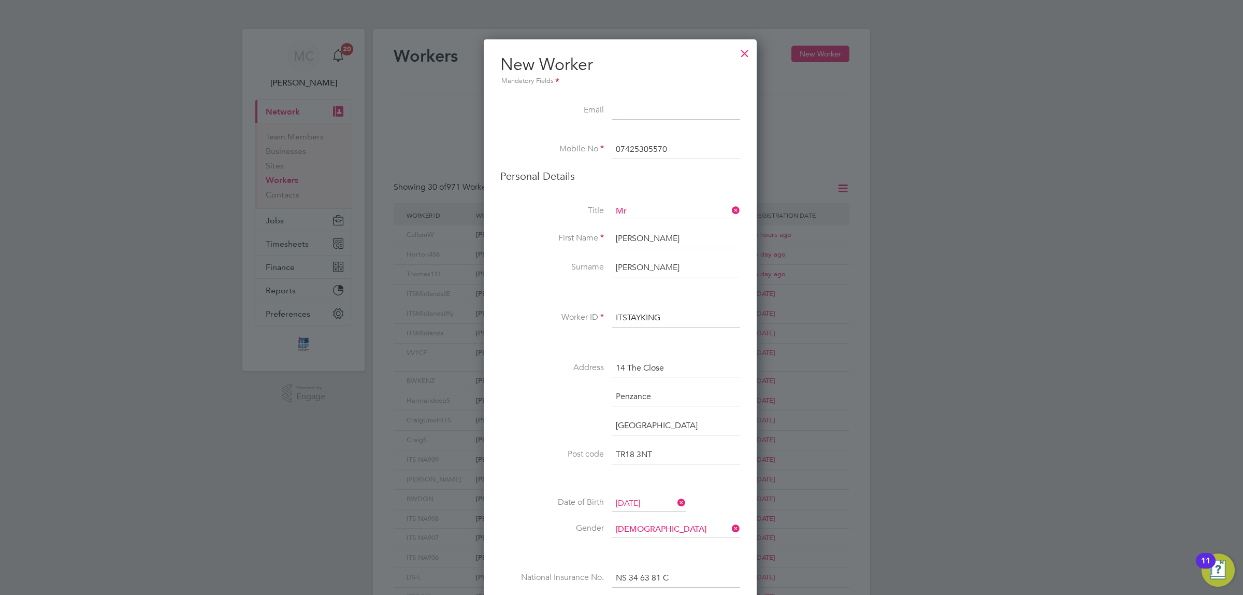
scroll to position [617, 0]
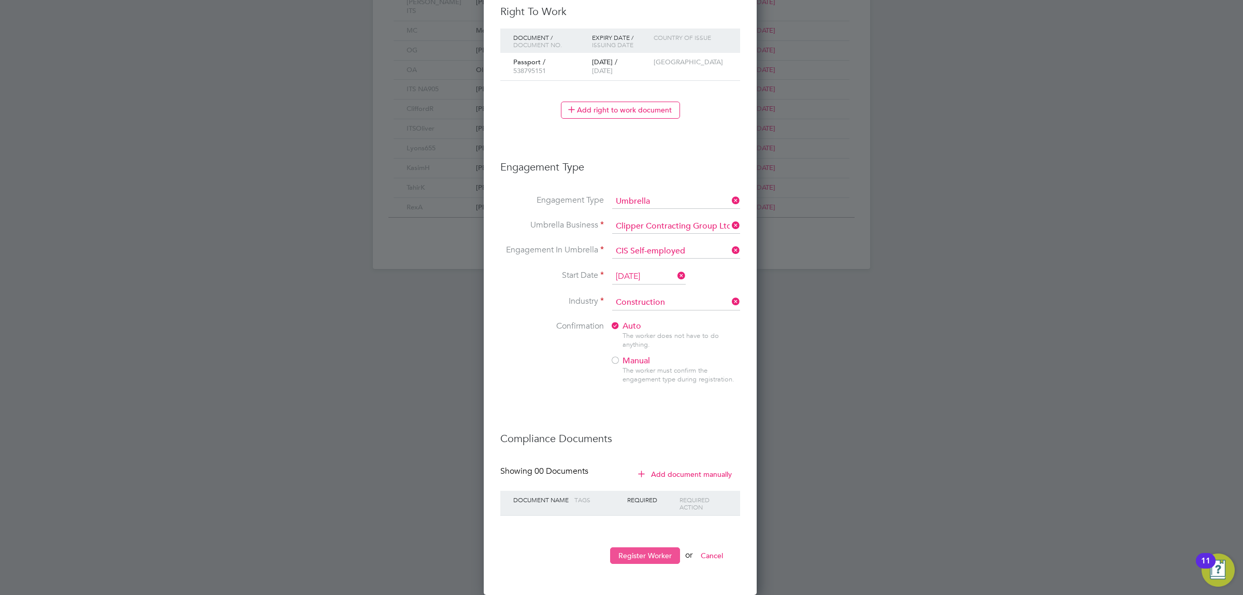
click at [632, 552] on button "Register Worker" at bounding box center [645, 555] width 70 height 17
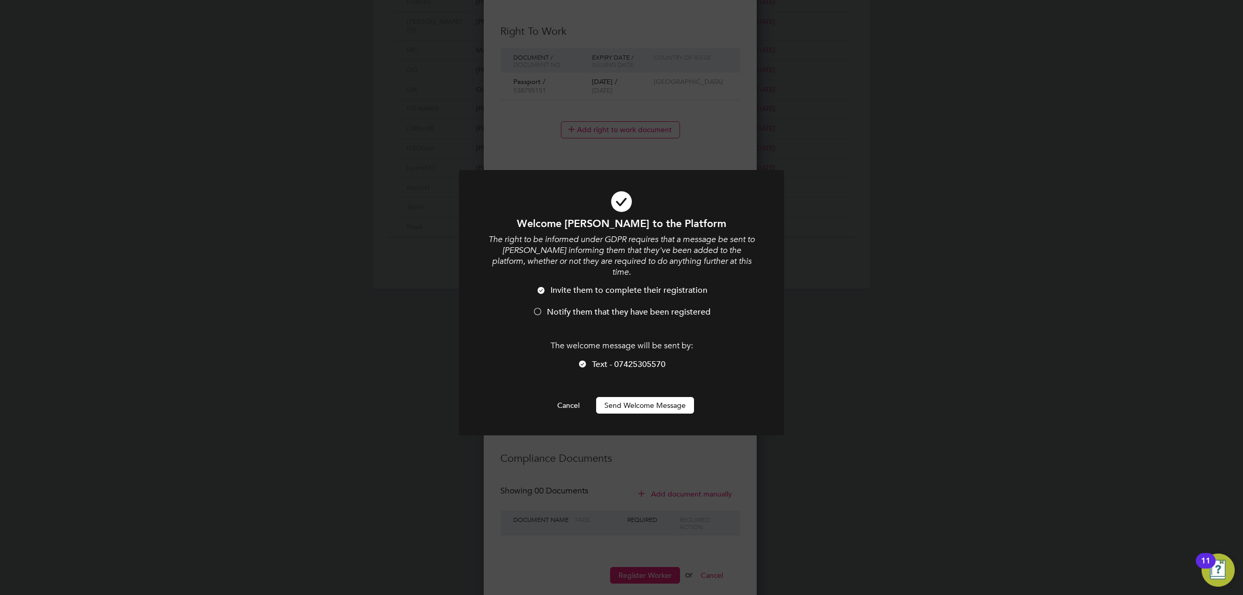
scroll to position [1173, 275]
click at [541, 307] on div at bounding box center [538, 312] width 10 height 10
click at [635, 397] on button "Send Welcome Message" at bounding box center [645, 405] width 98 height 17
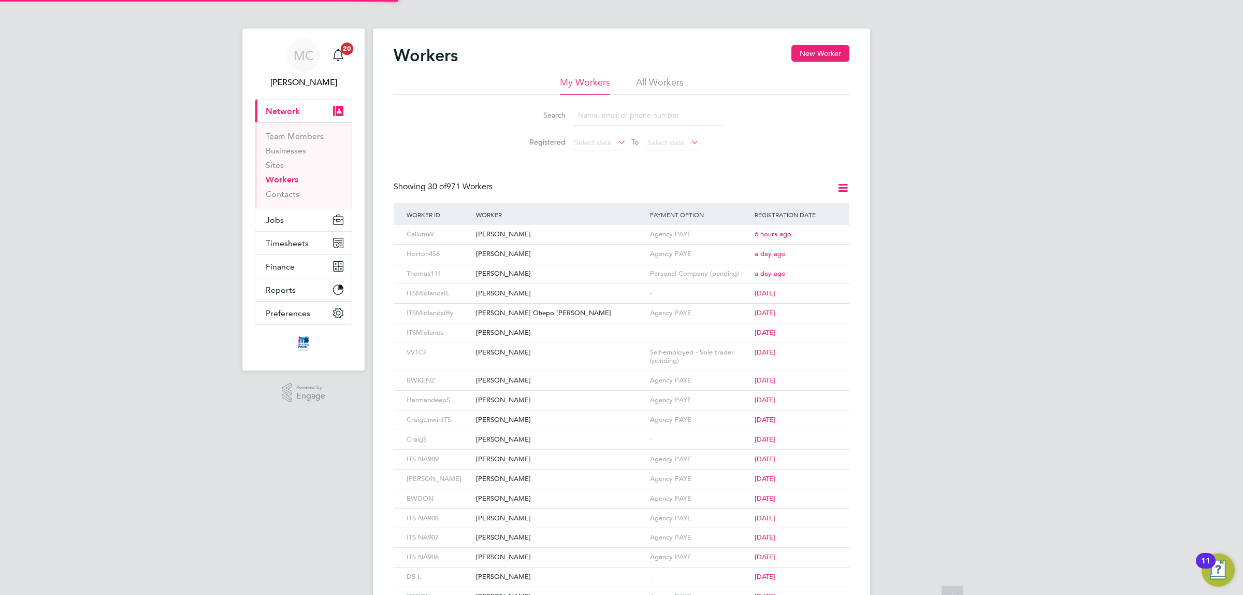
scroll to position [0, 0]
